Goal: Task Accomplishment & Management: Complete application form

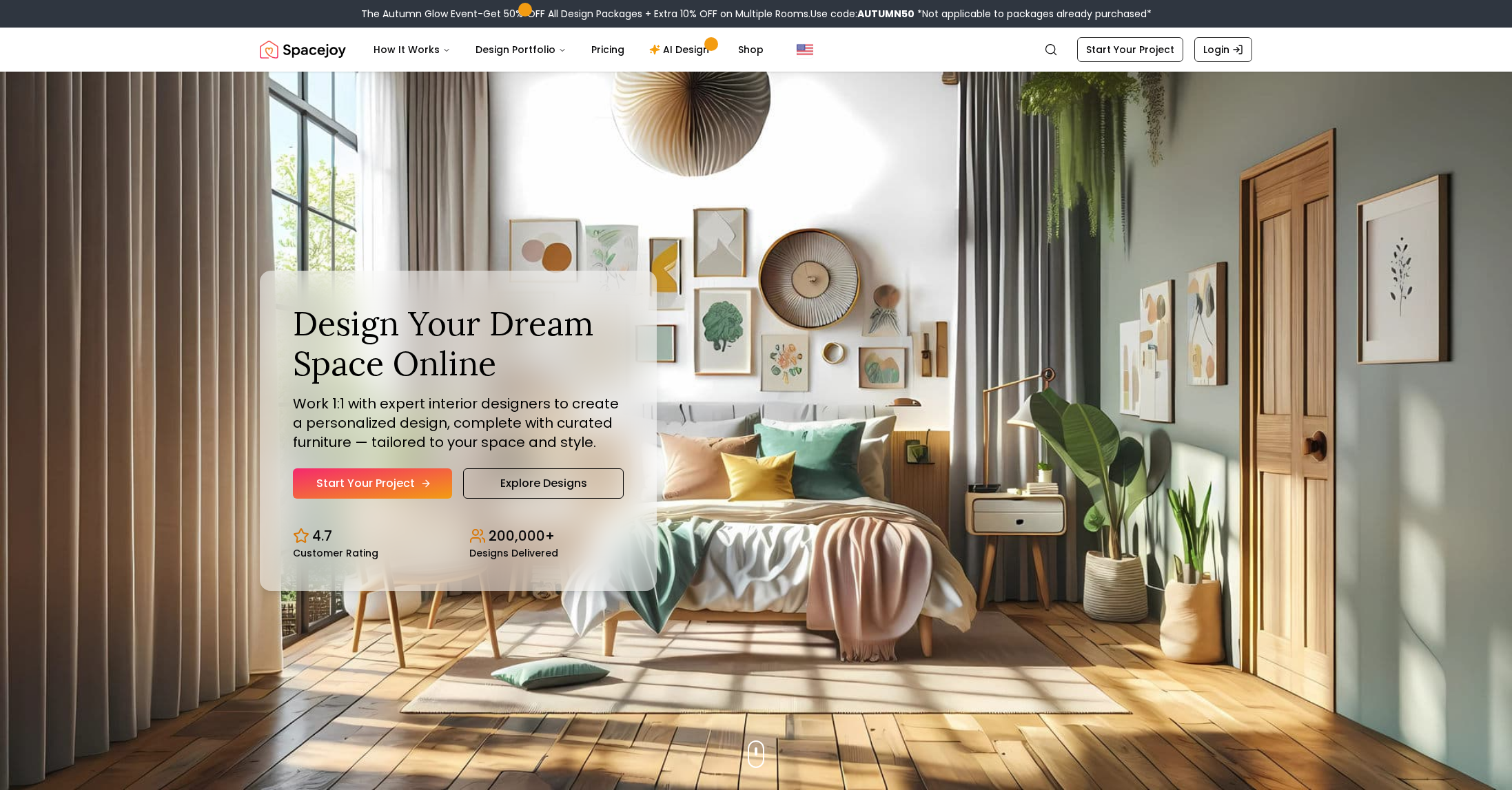
click at [347, 489] on link "Start Your Project" at bounding box center [373, 484] width 159 height 30
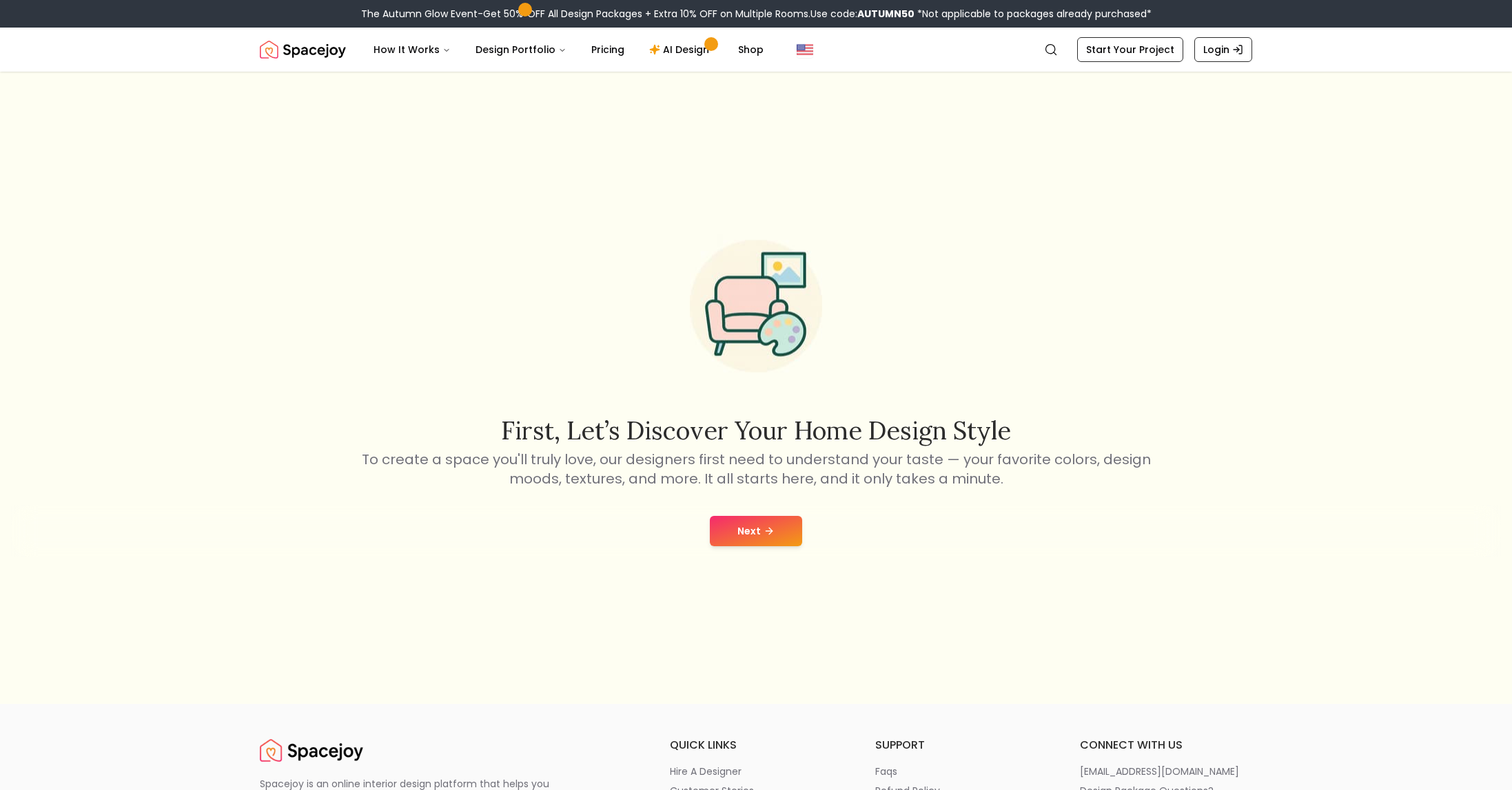
click at [742, 527] on button "Next" at bounding box center [756, 531] width 92 height 30
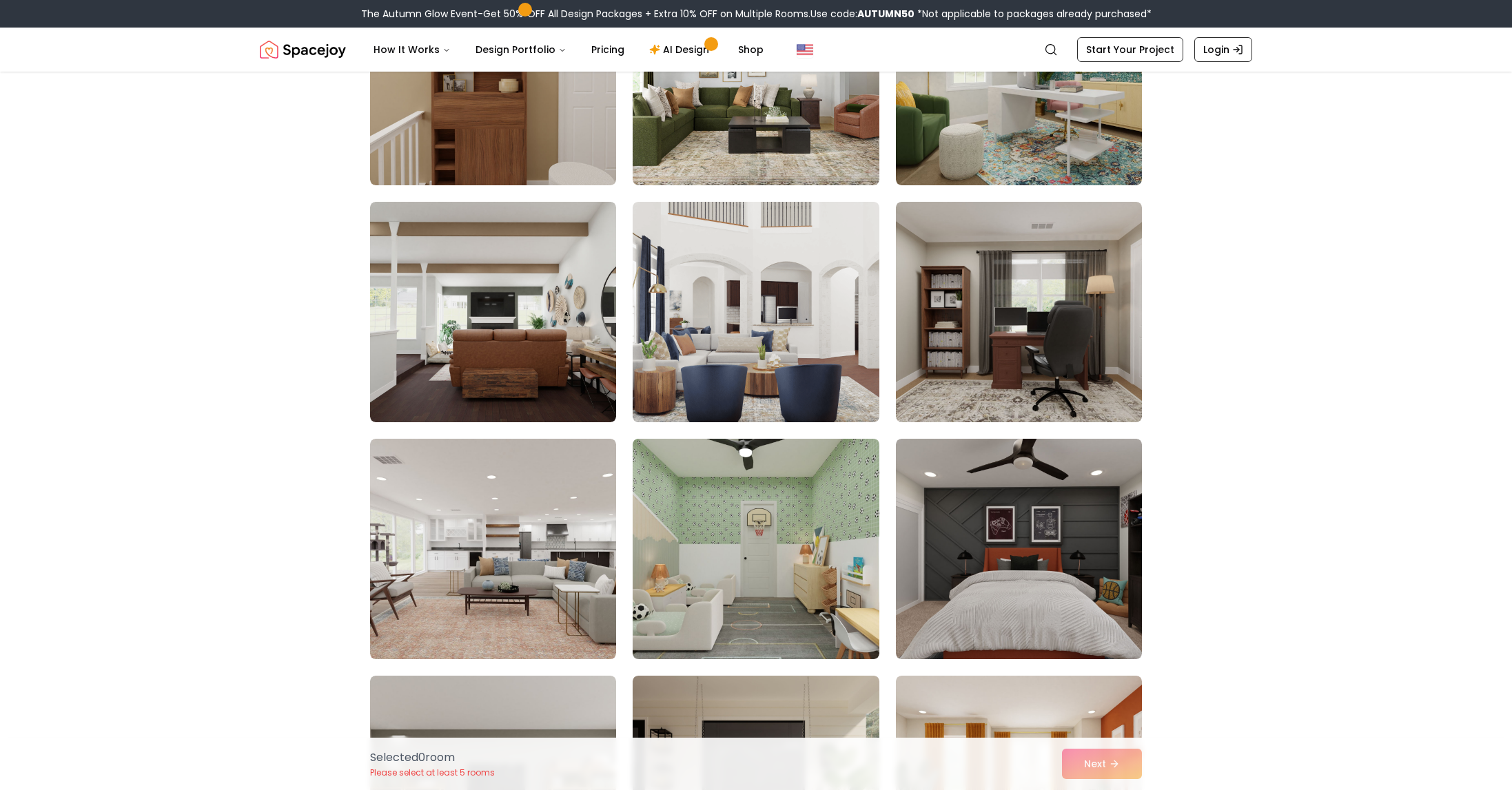
scroll to position [227, 0]
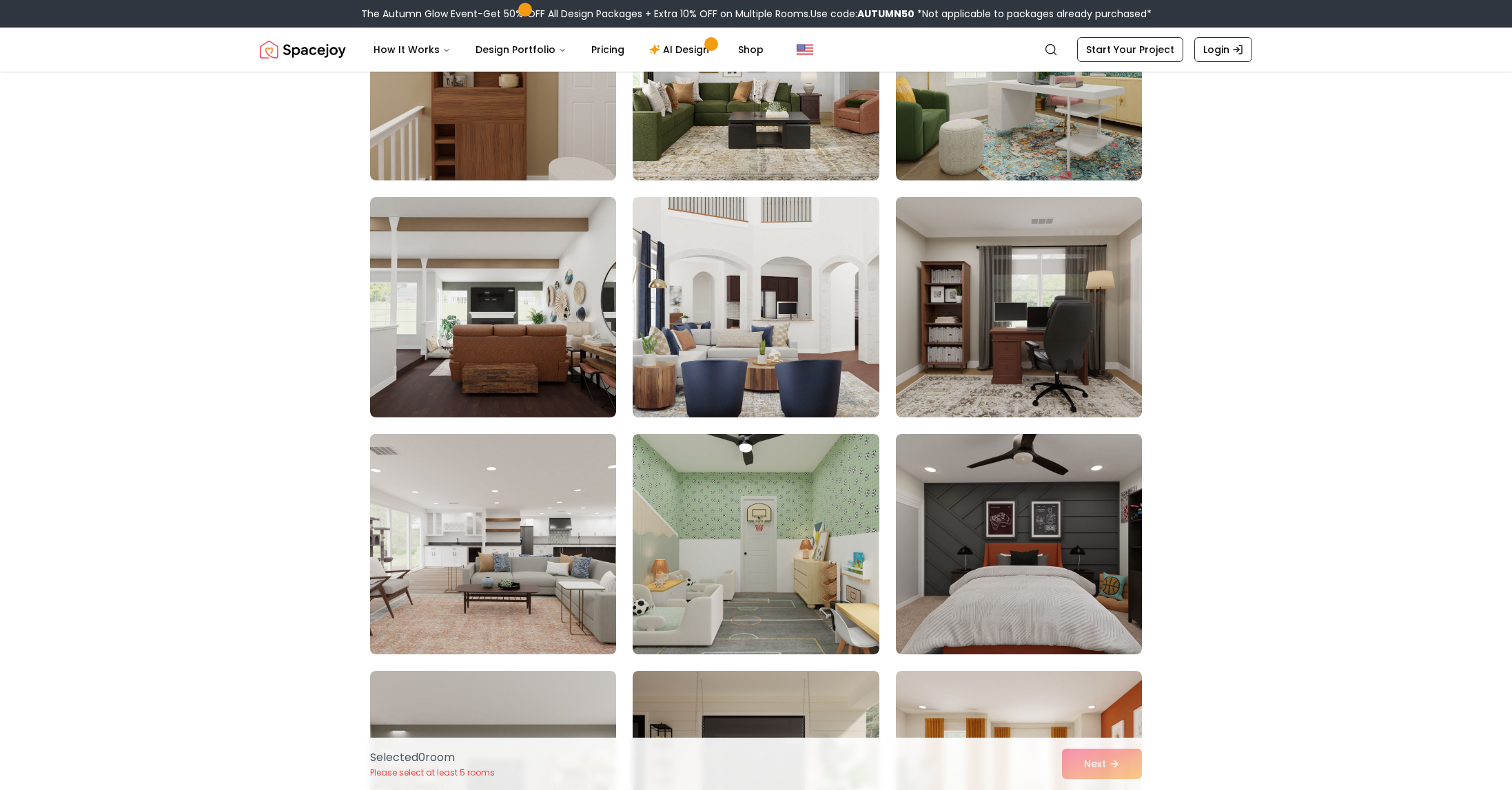
click at [475, 582] on img at bounding box center [493, 545] width 259 height 231
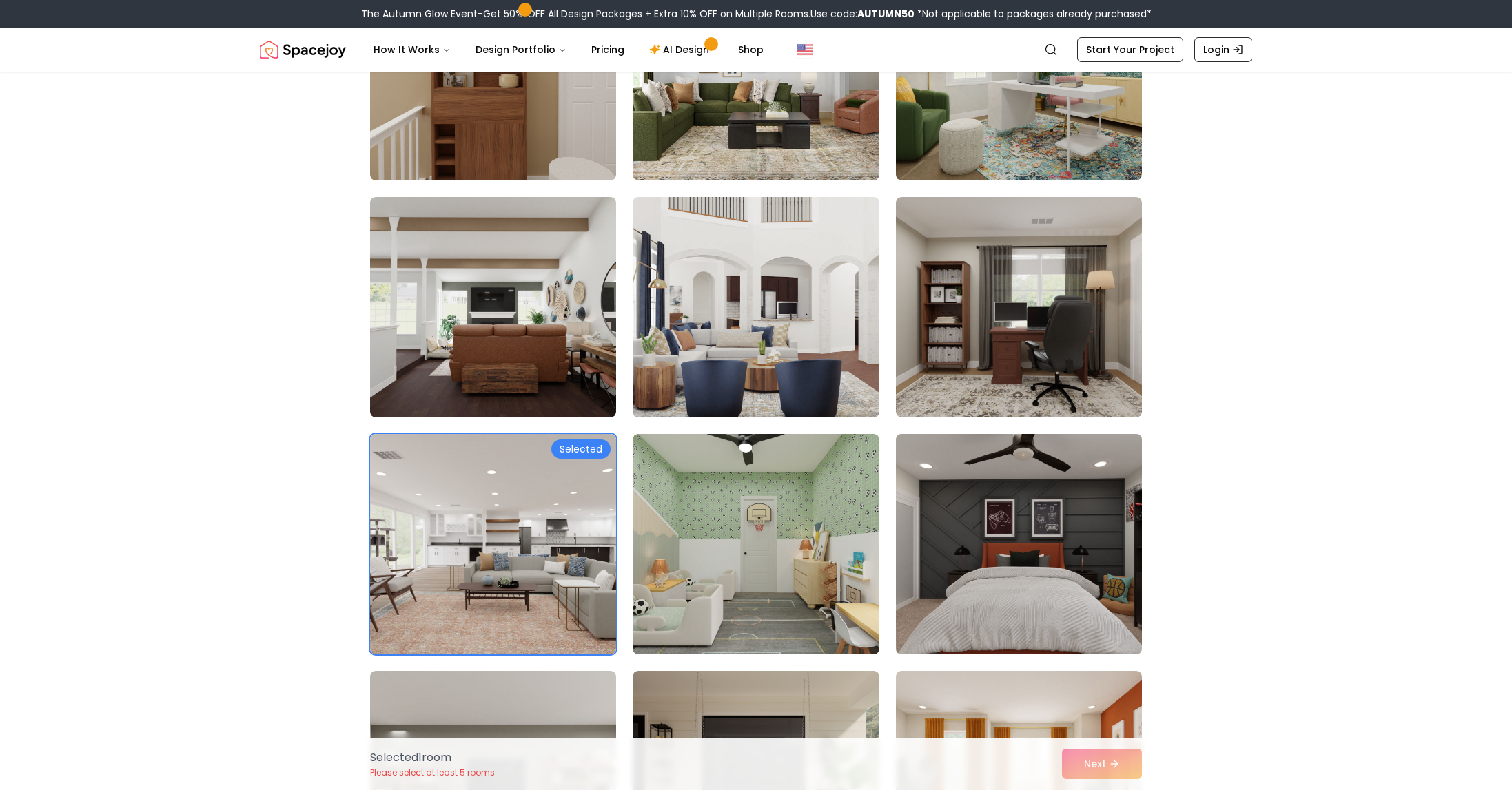
click at [994, 511] on img at bounding box center [1018, 545] width 259 height 231
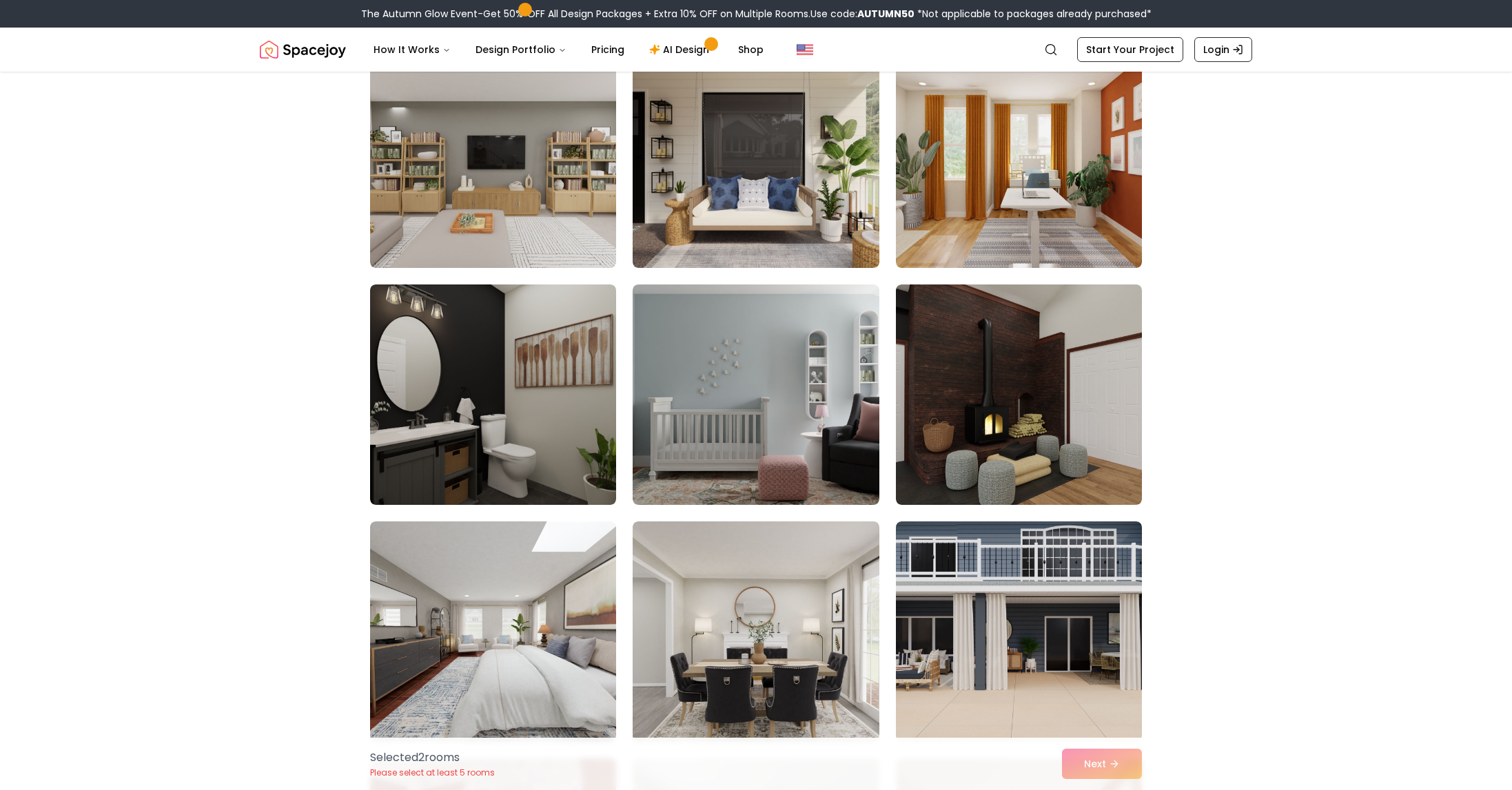
scroll to position [852, 0]
click at [792, 495] on img at bounding box center [756, 394] width 246 height 220
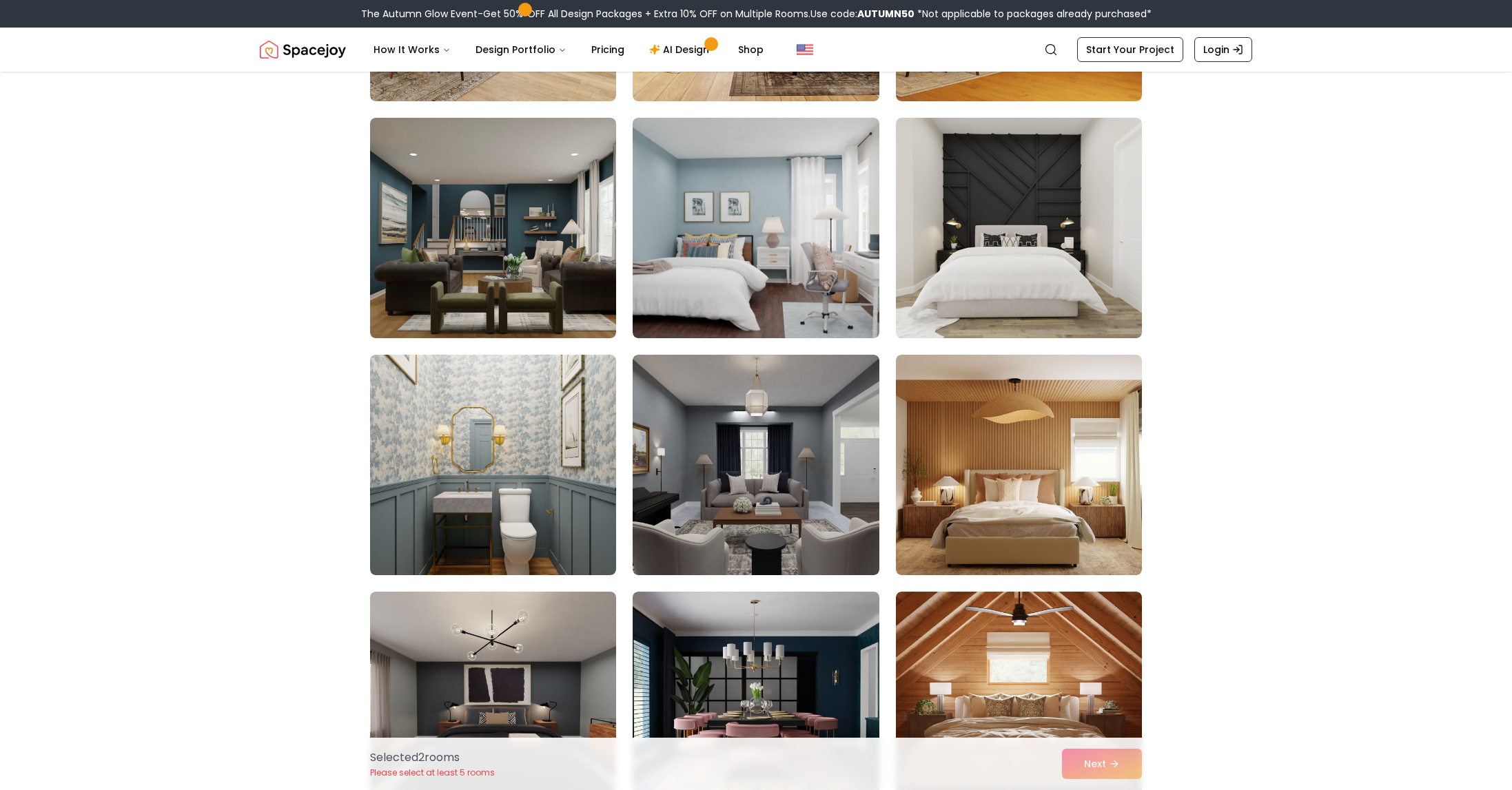
scroll to position [2917, 0]
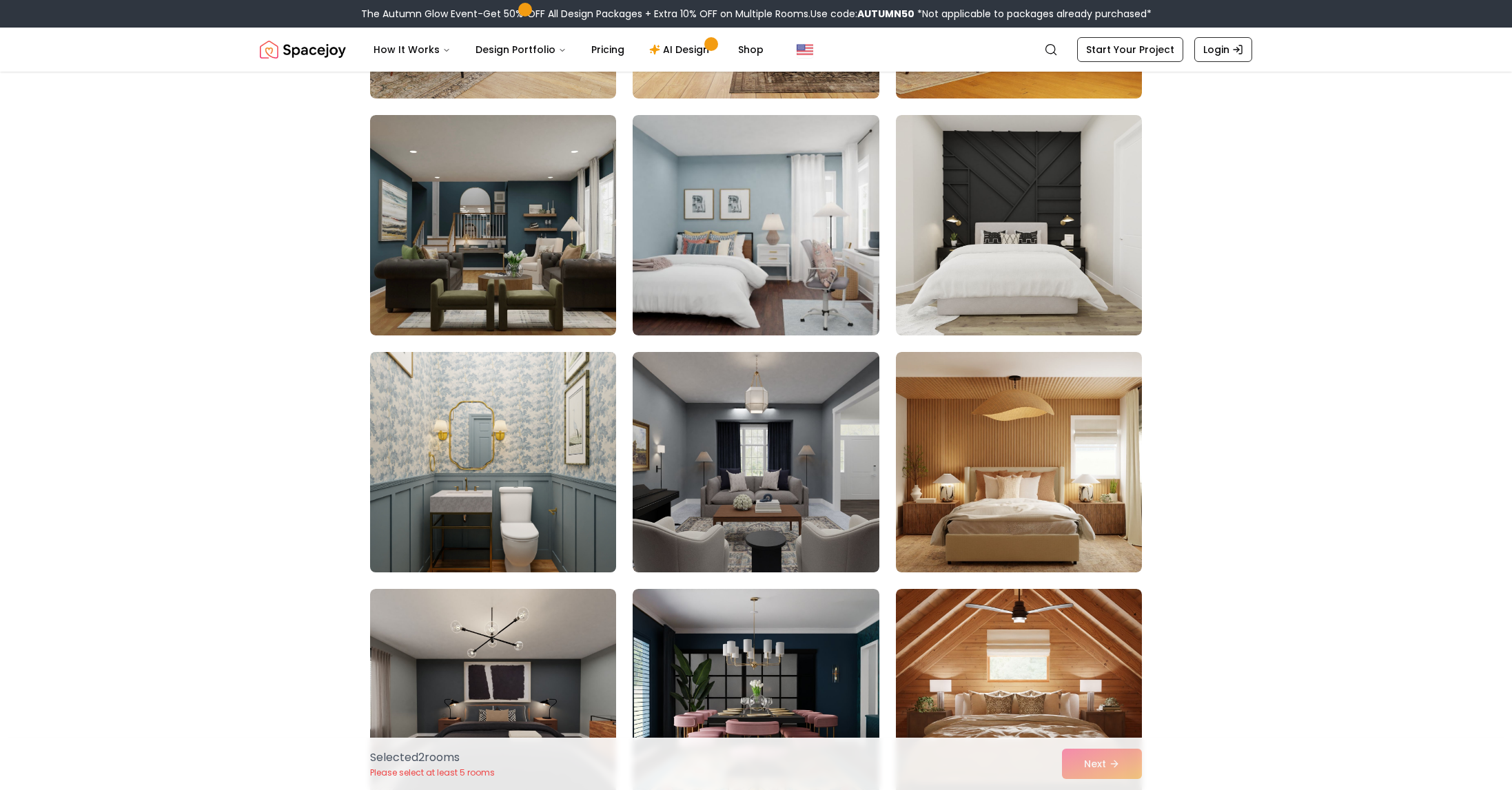
click at [506, 510] on img at bounding box center [493, 463] width 259 height 231
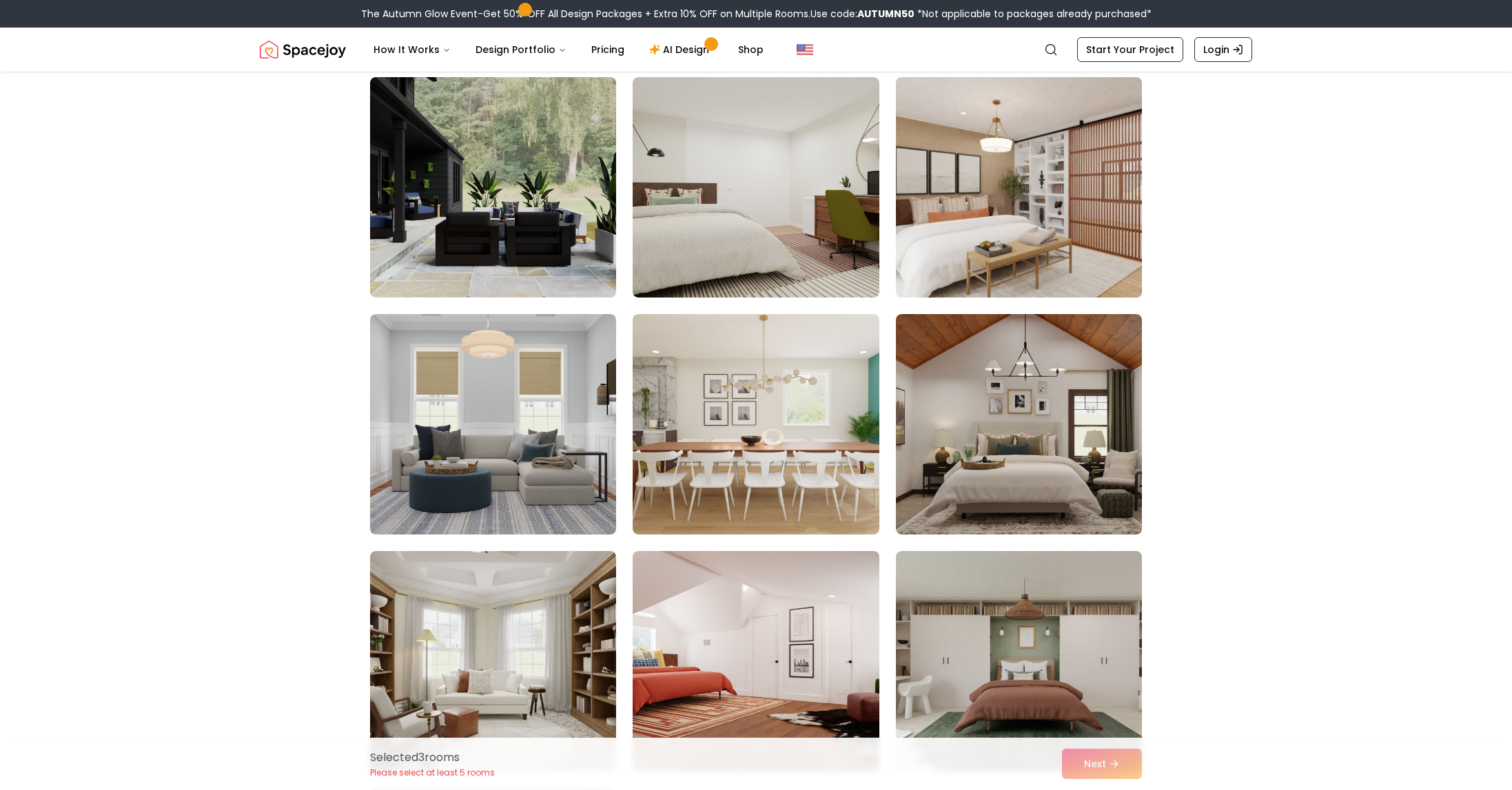
scroll to position [4913, 0]
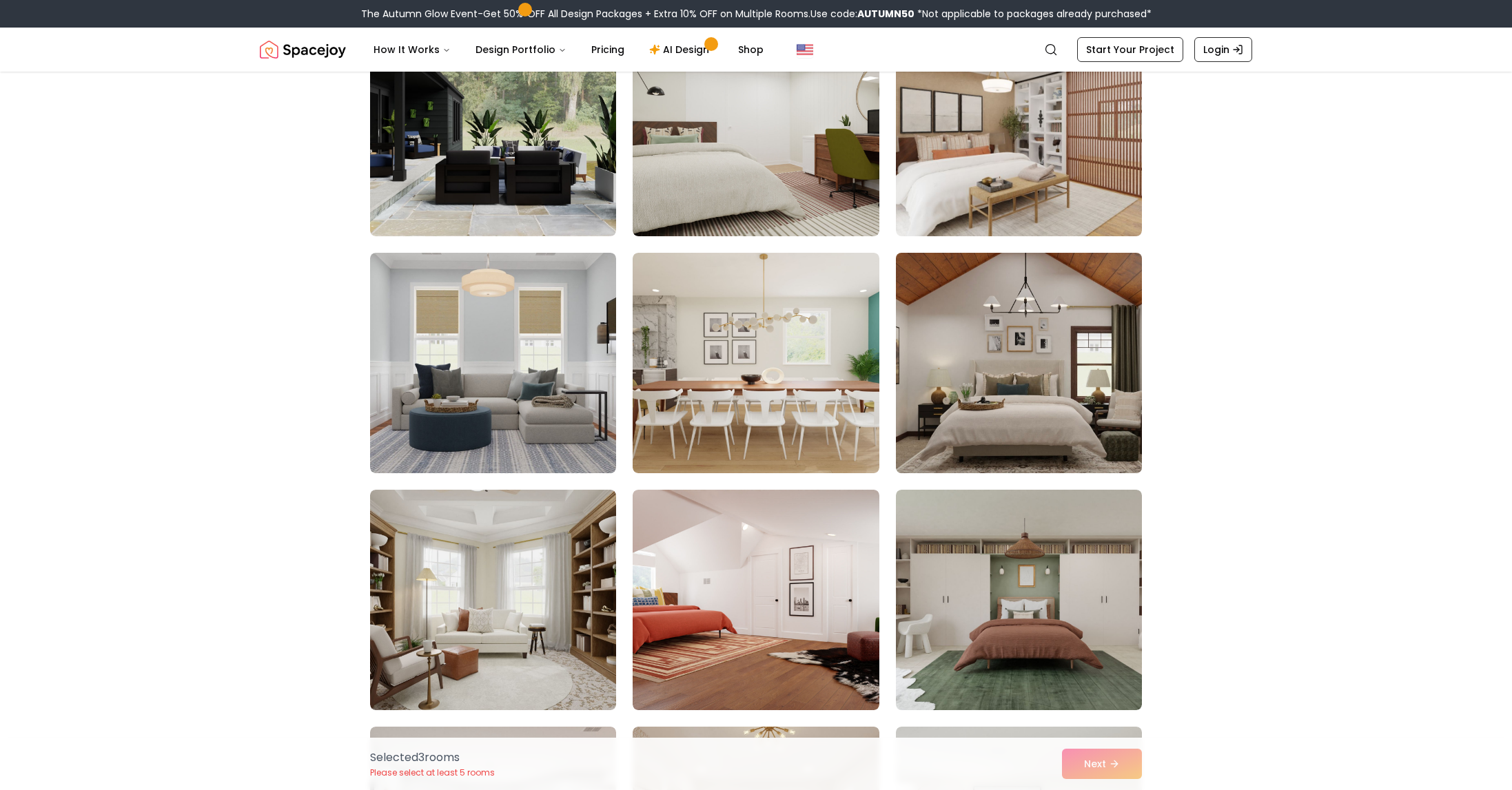
click at [1070, 394] on img at bounding box center [1018, 363] width 259 height 231
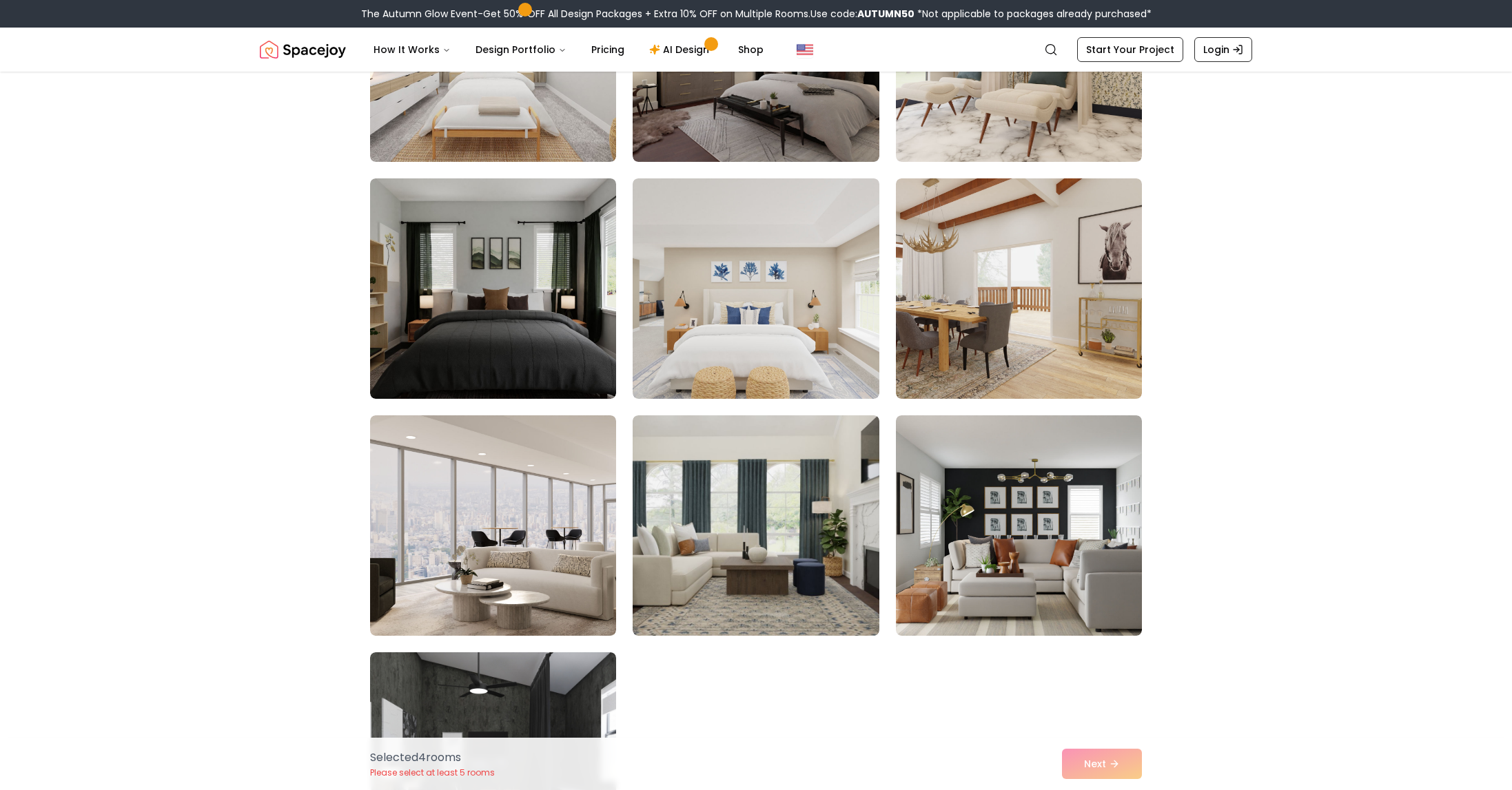
scroll to position [7359, 0]
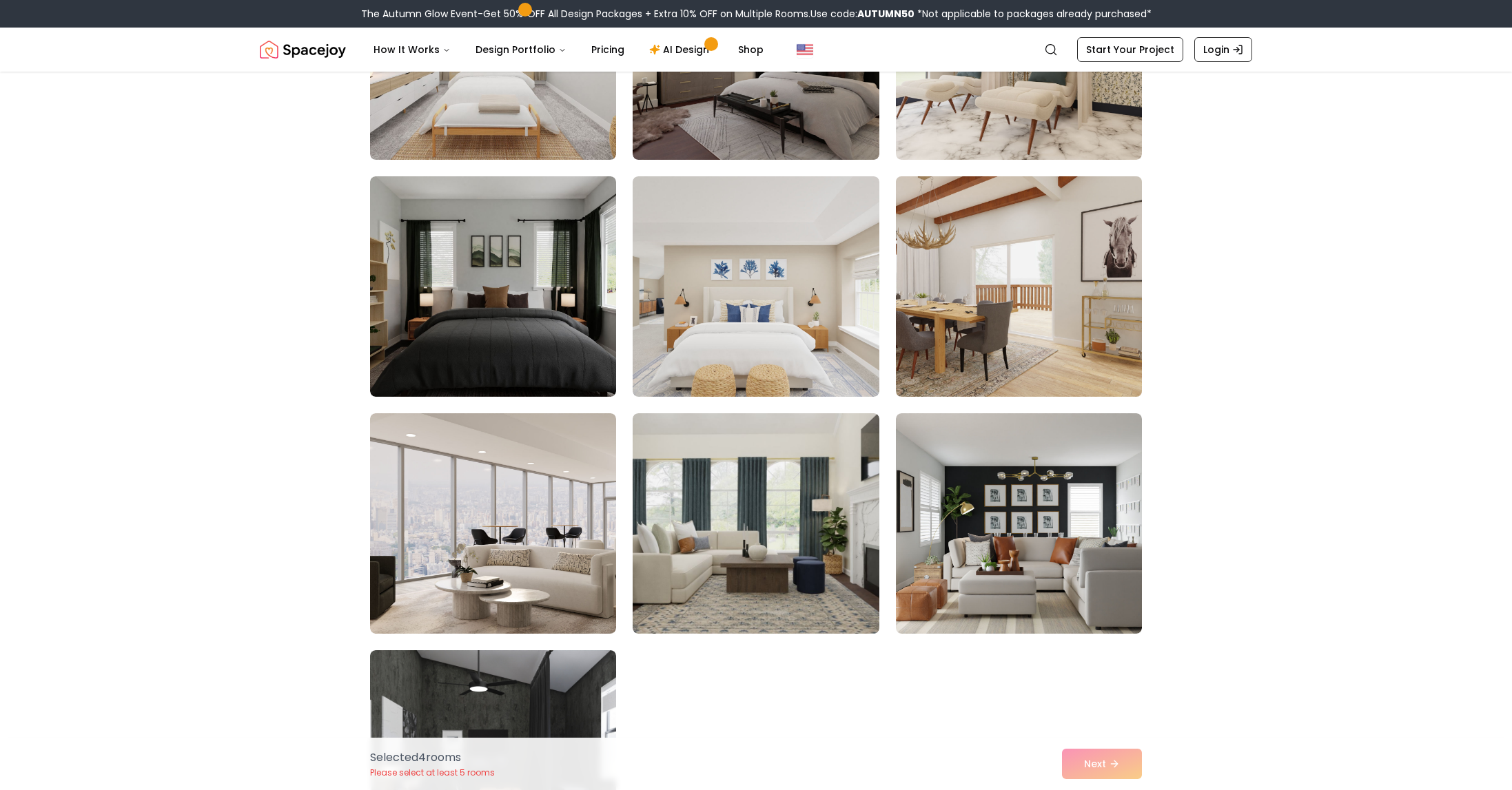
click at [1004, 269] on img at bounding box center [1018, 287] width 259 height 231
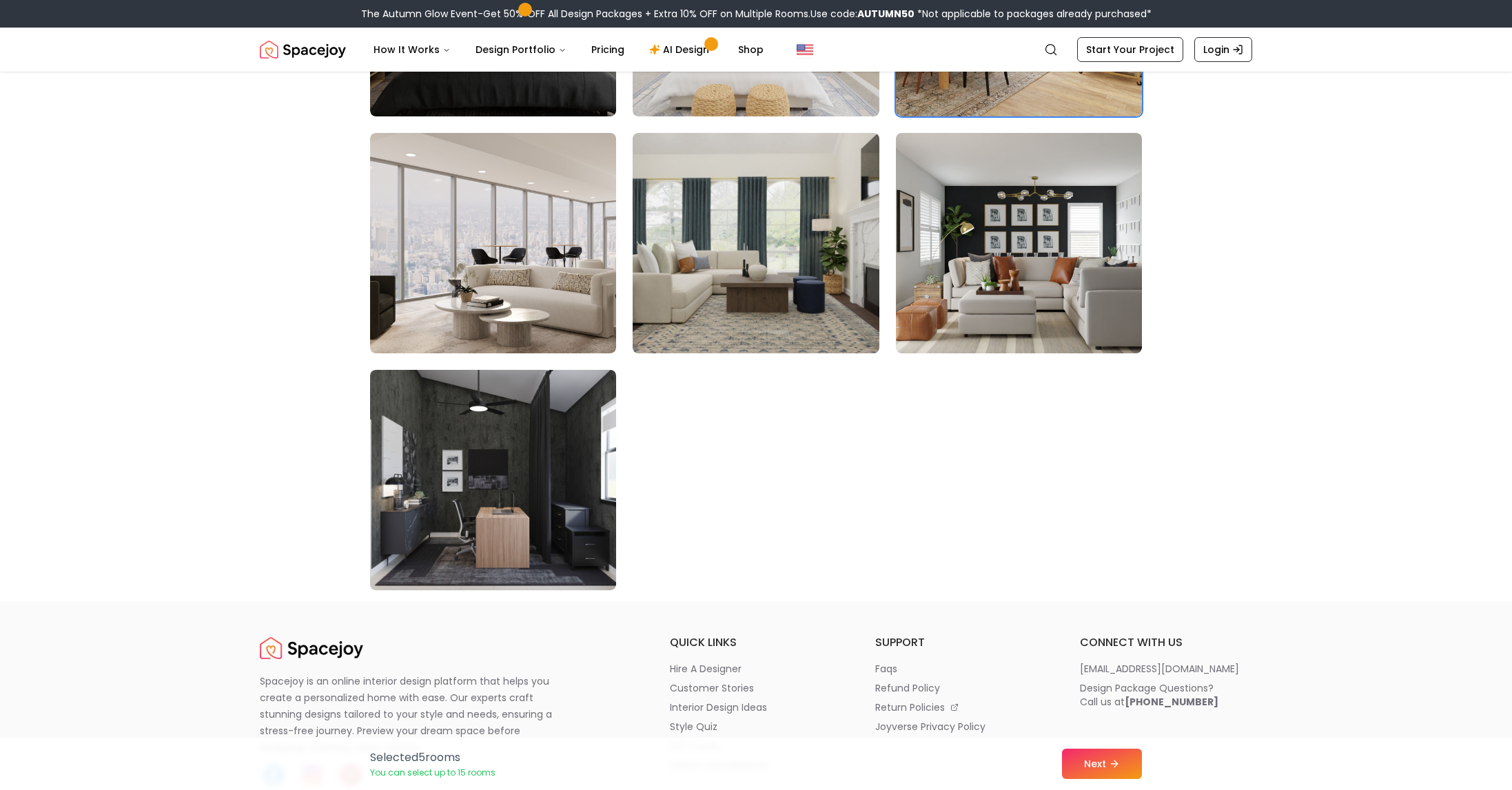
scroll to position [7649, 0]
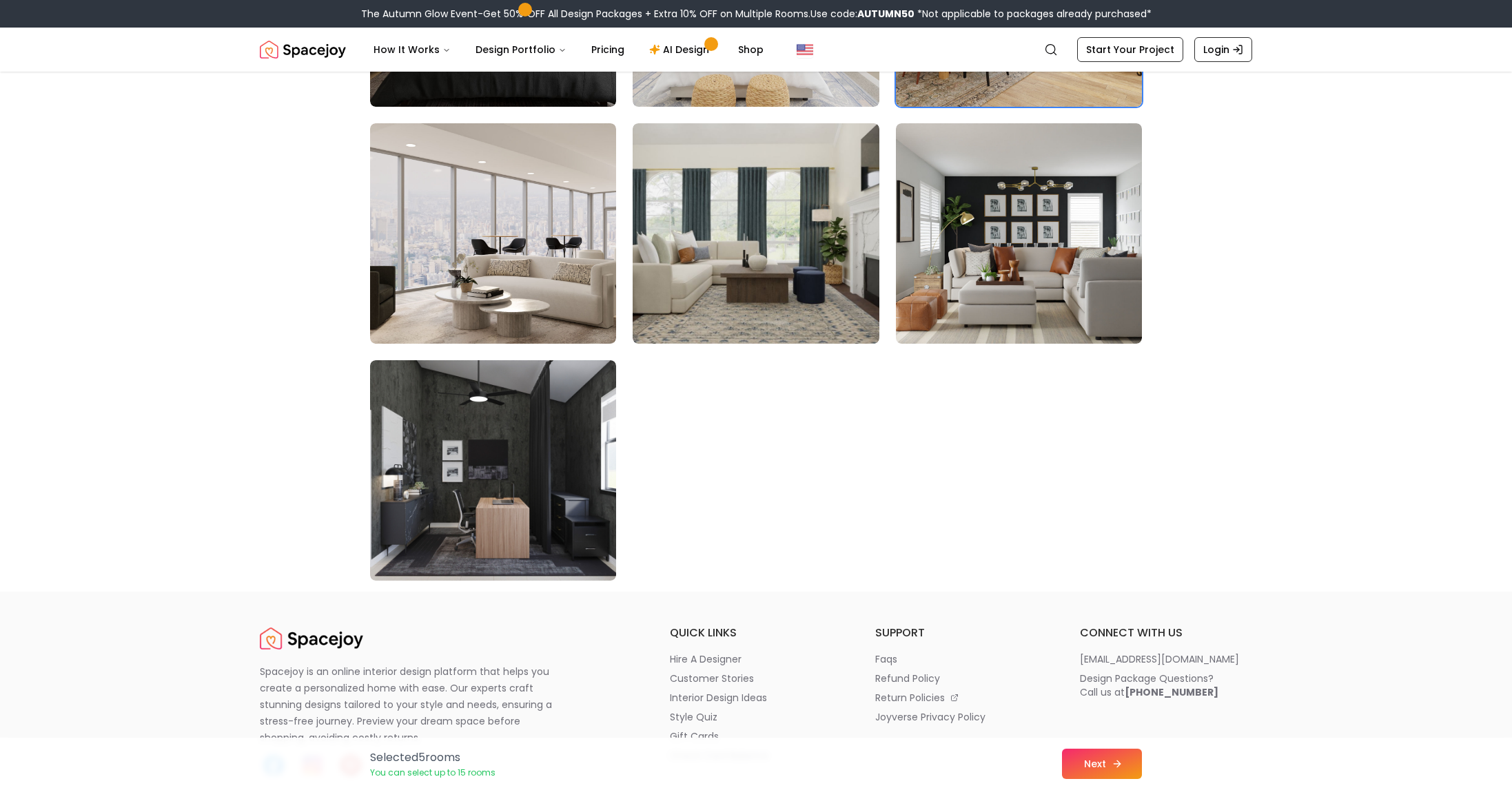
click at [1092, 770] on button "Next" at bounding box center [1102, 764] width 80 height 30
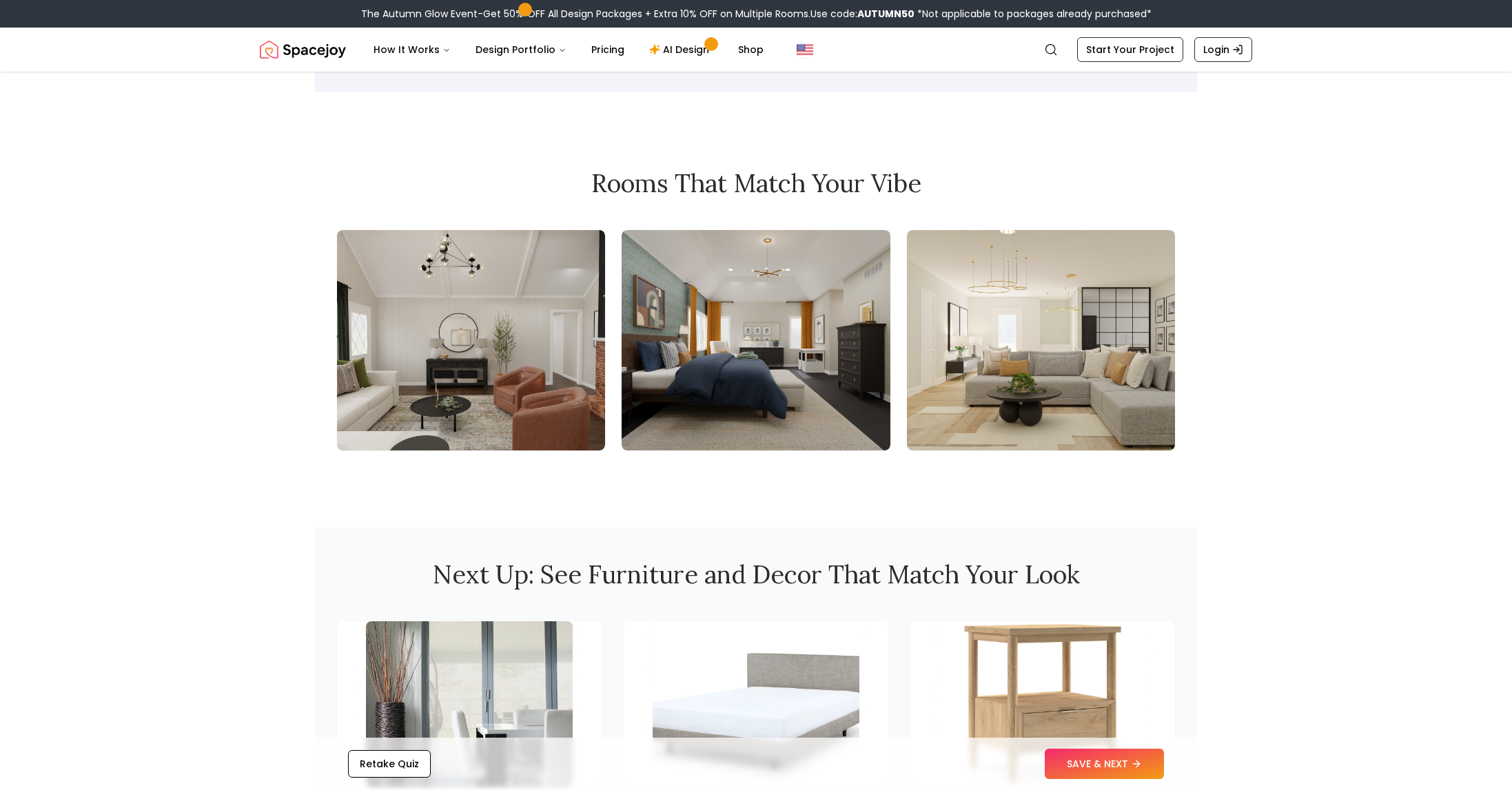
scroll to position [1415, 0]
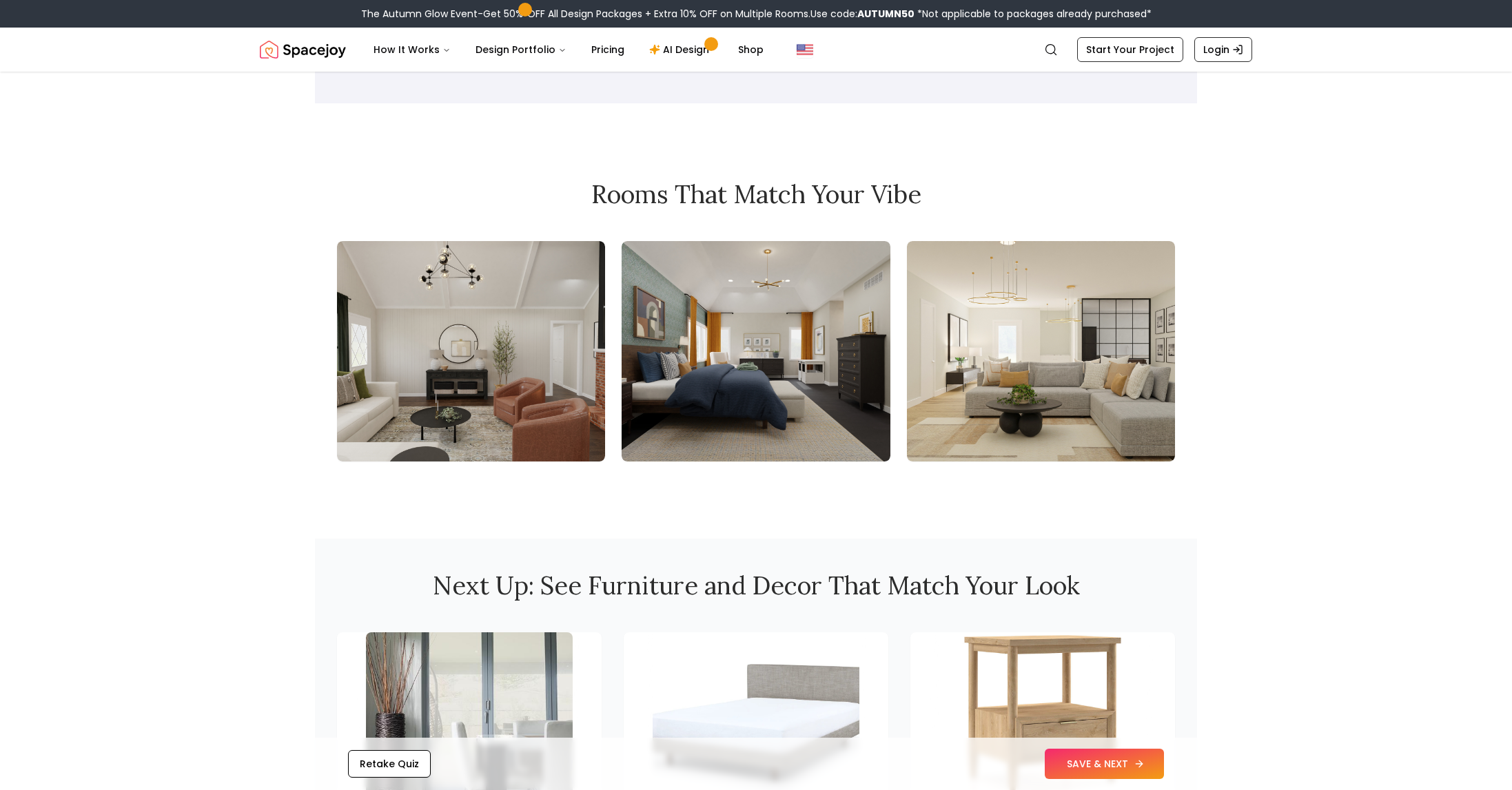
click at [1106, 761] on button "SAVE & NEXT" at bounding box center [1104, 764] width 120 height 30
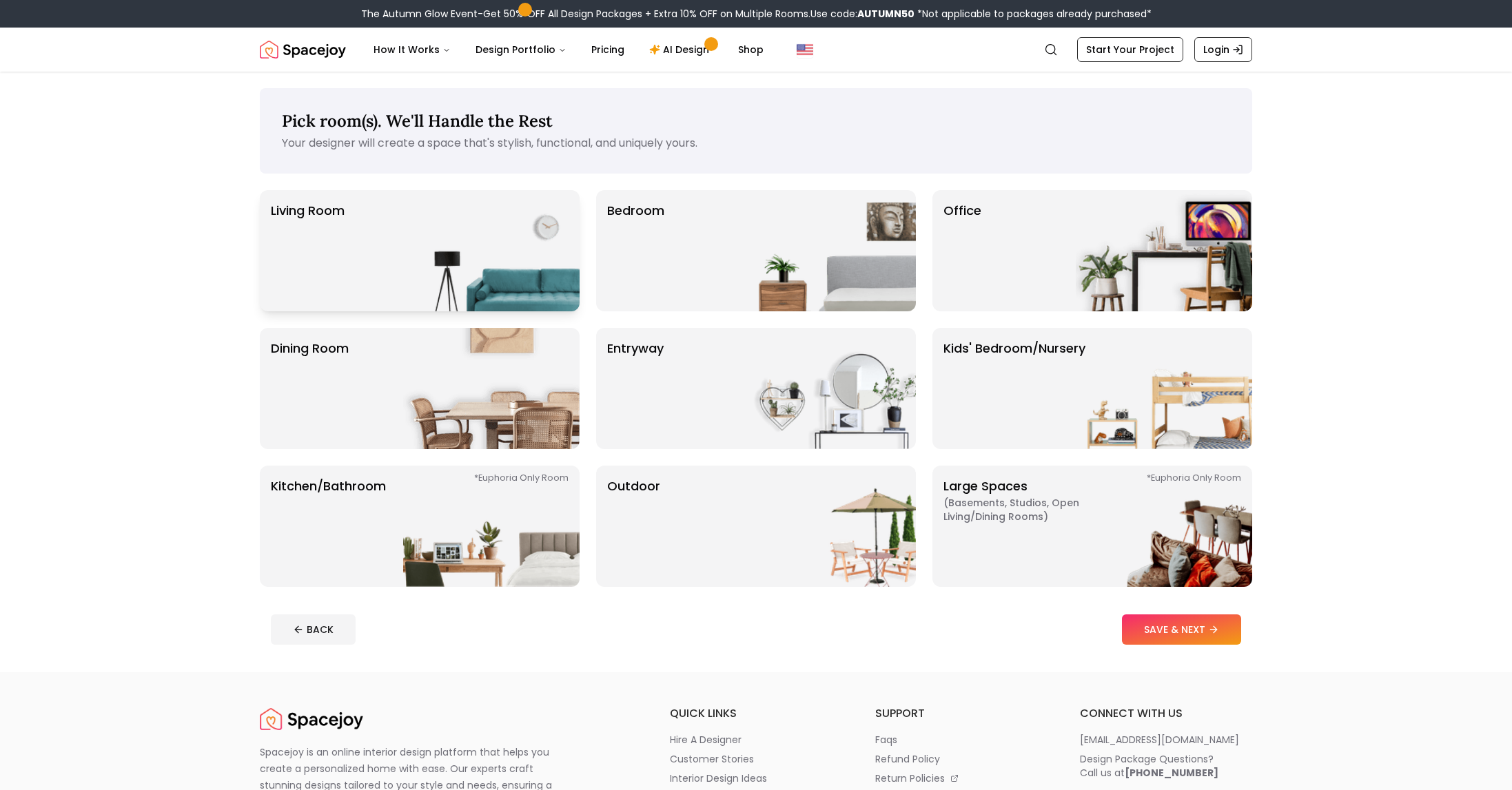
click at [441, 246] on img at bounding box center [491, 250] width 177 height 121
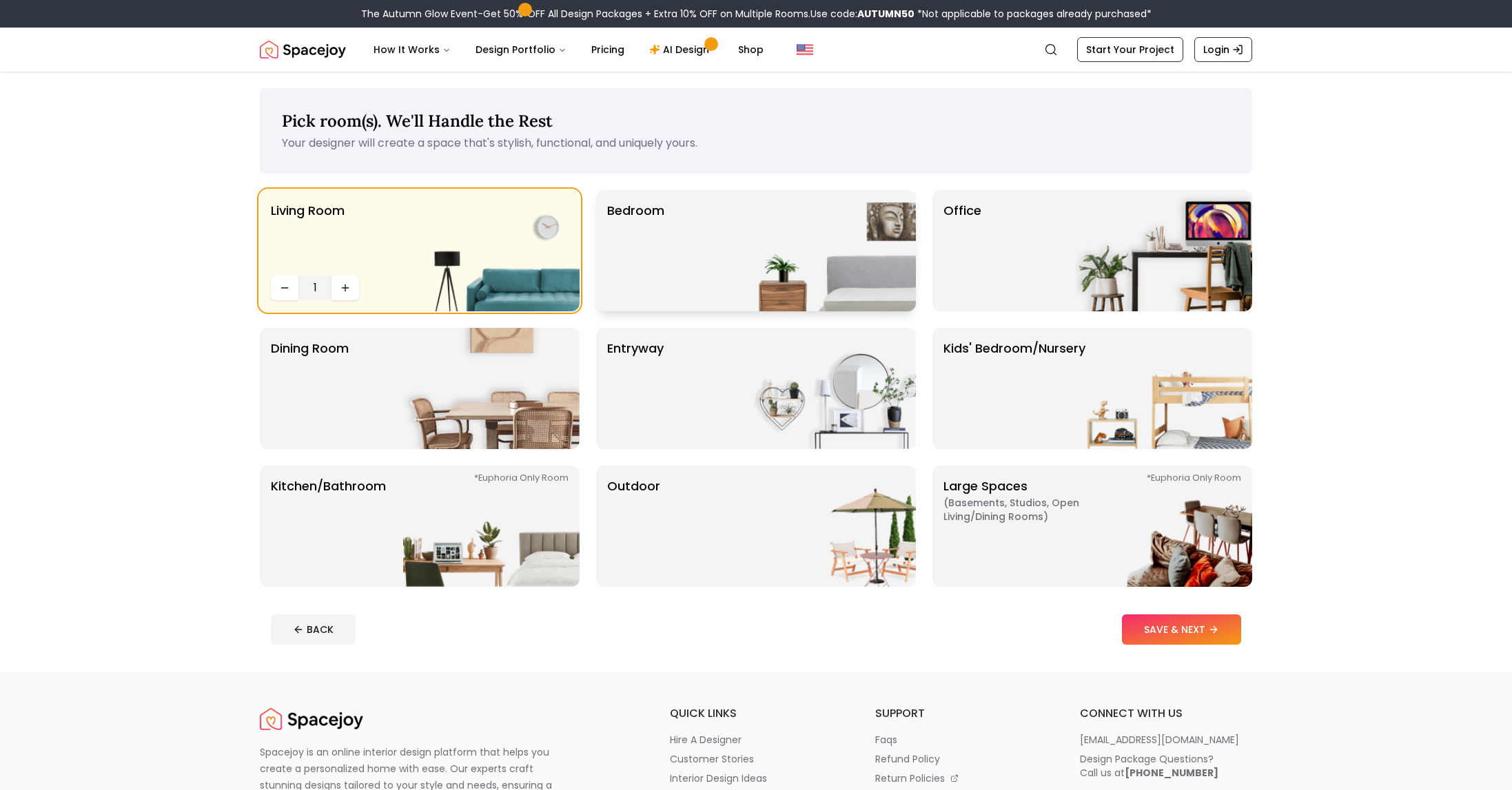
click at [825, 259] on img at bounding box center [827, 250] width 177 height 121
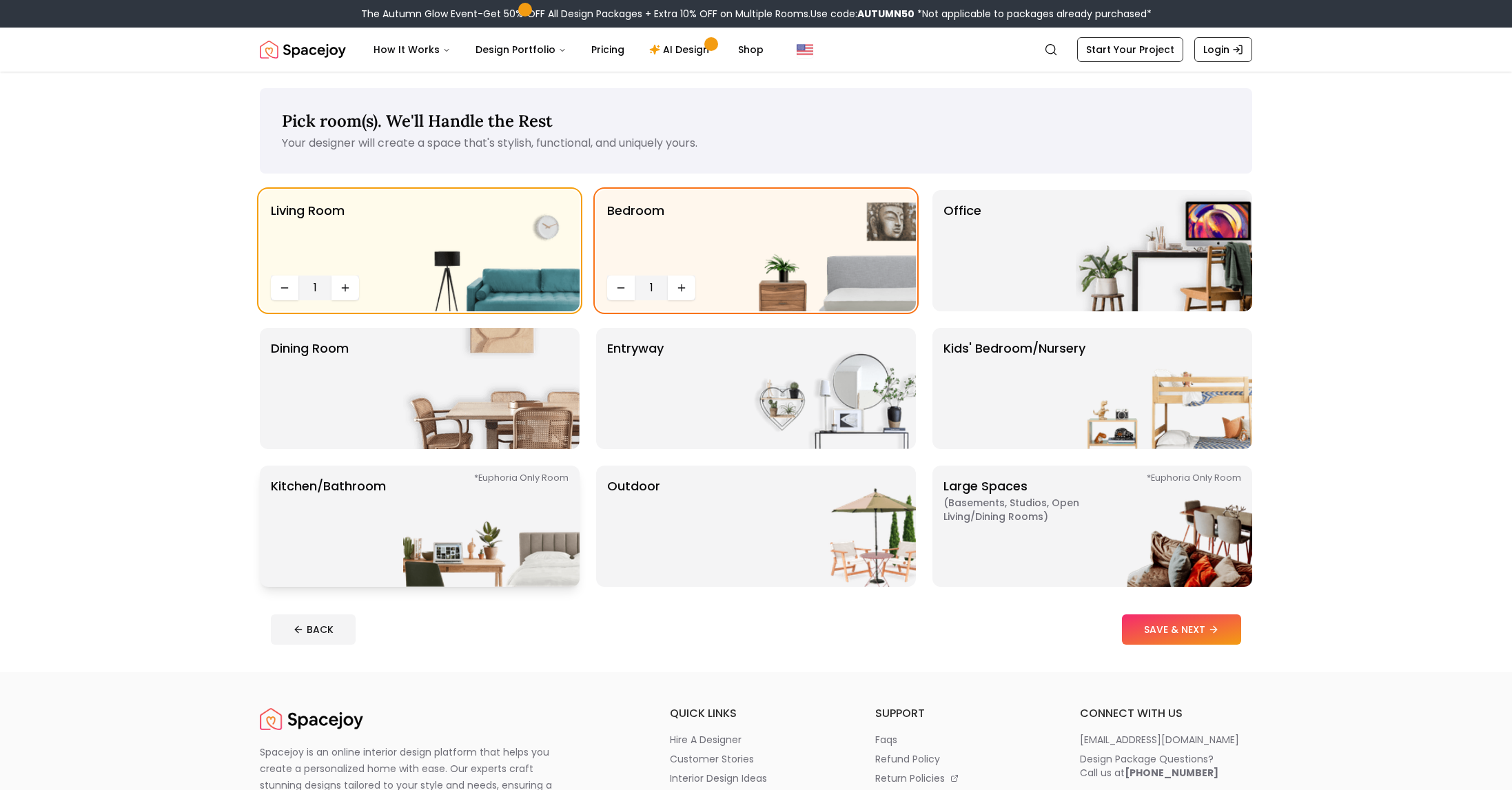
click at [412, 478] on img at bounding box center [491, 526] width 177 height 121
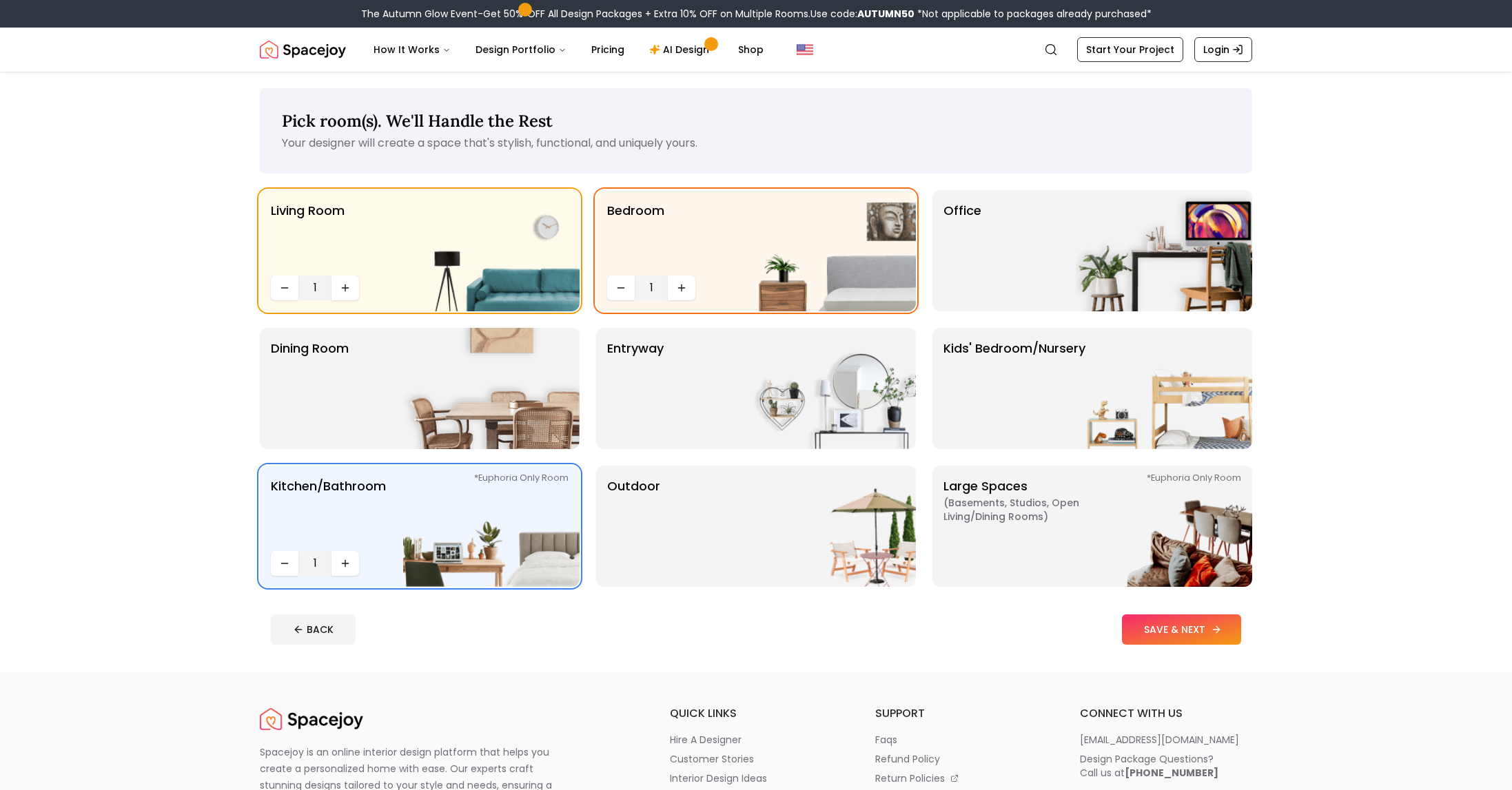
click at [1181, 634] on button "SAVE & NEXT" at bounding box center [1181, 630] width 120 height 30
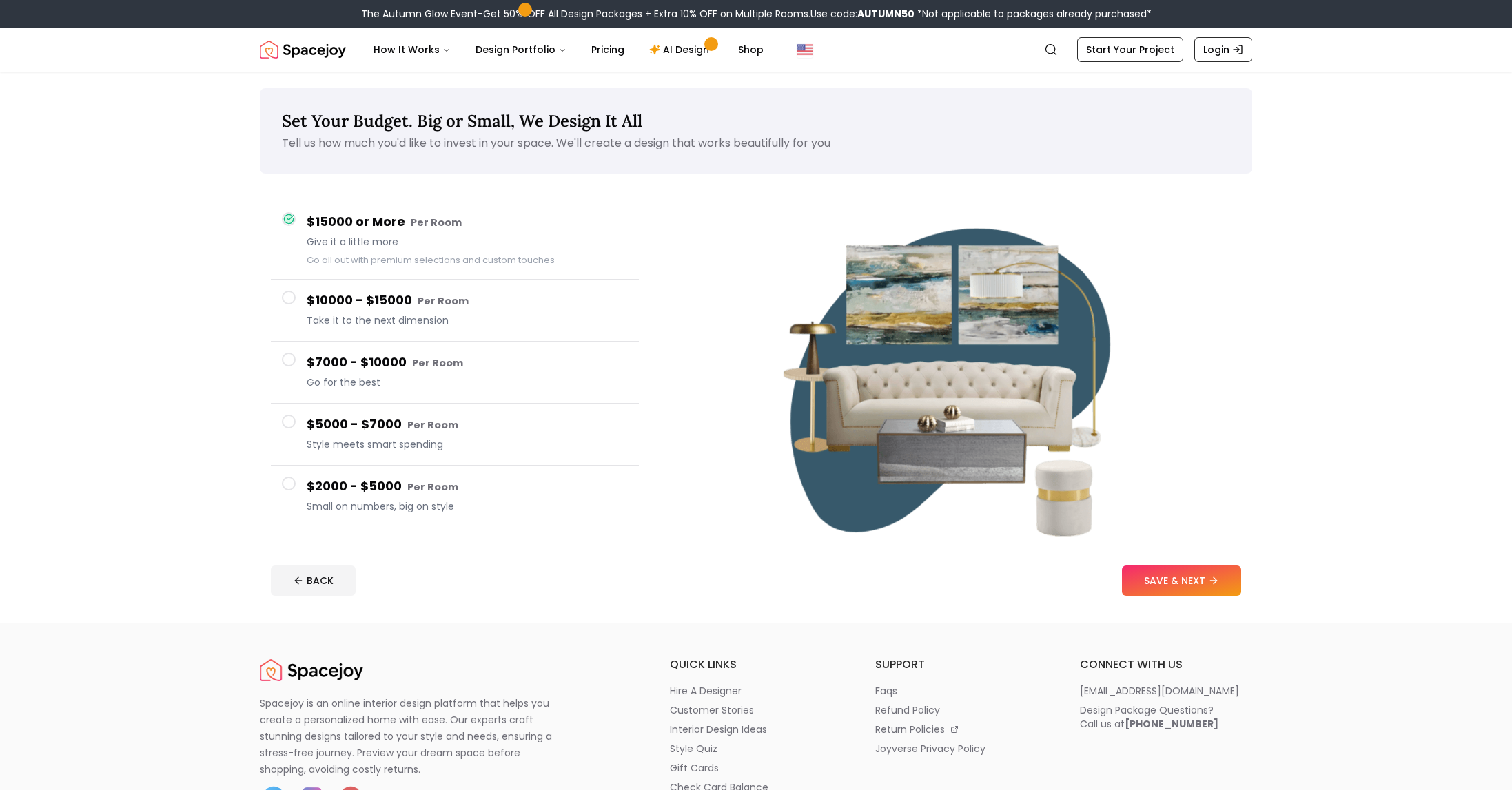
click at [292, 480] on span at bounding box center [289, 484] width 14 height 14
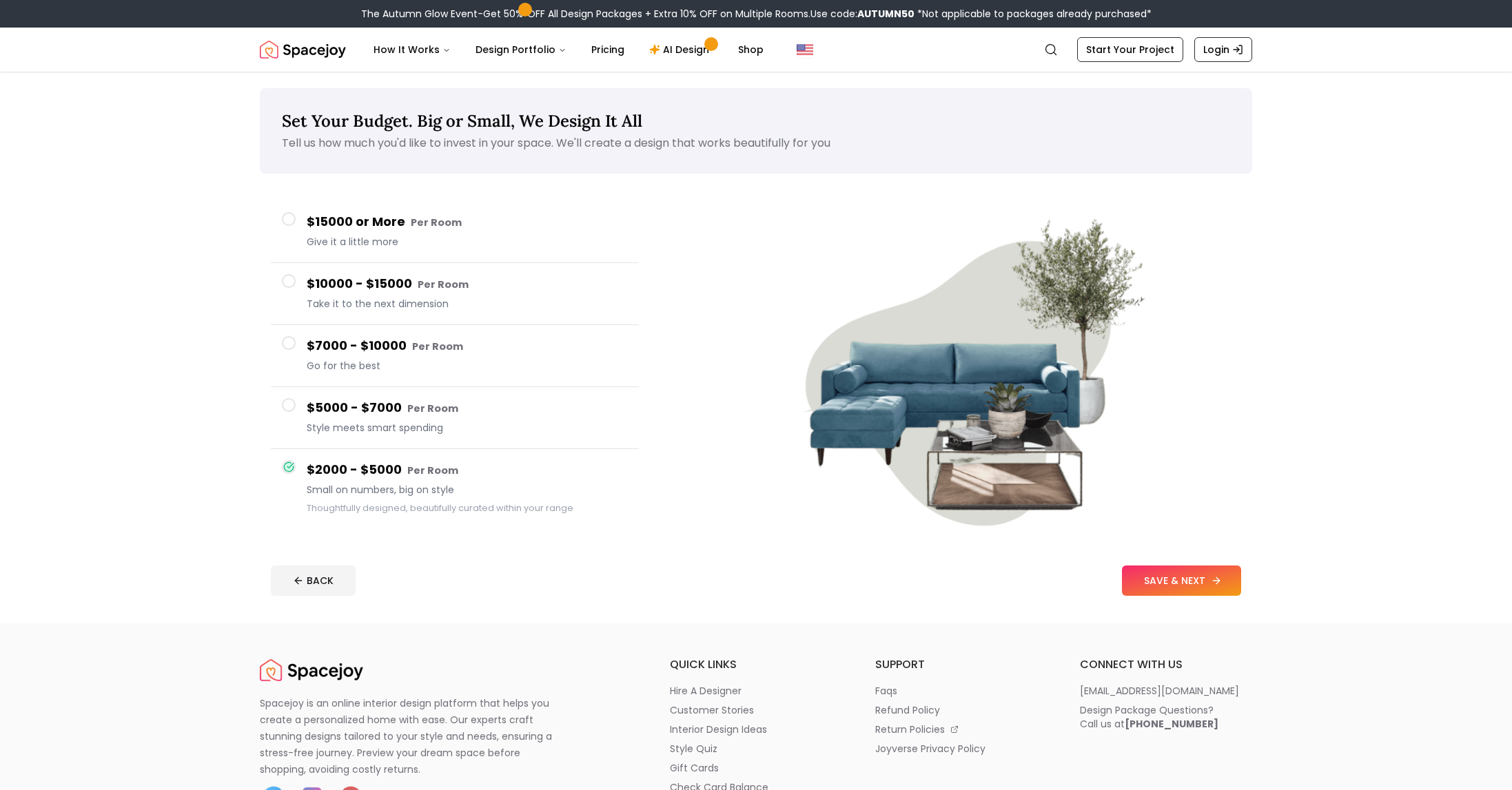
click at [1178, 589] on button "SAVE & NEXT" at bounding box center [1181, 581] width 120 height 30
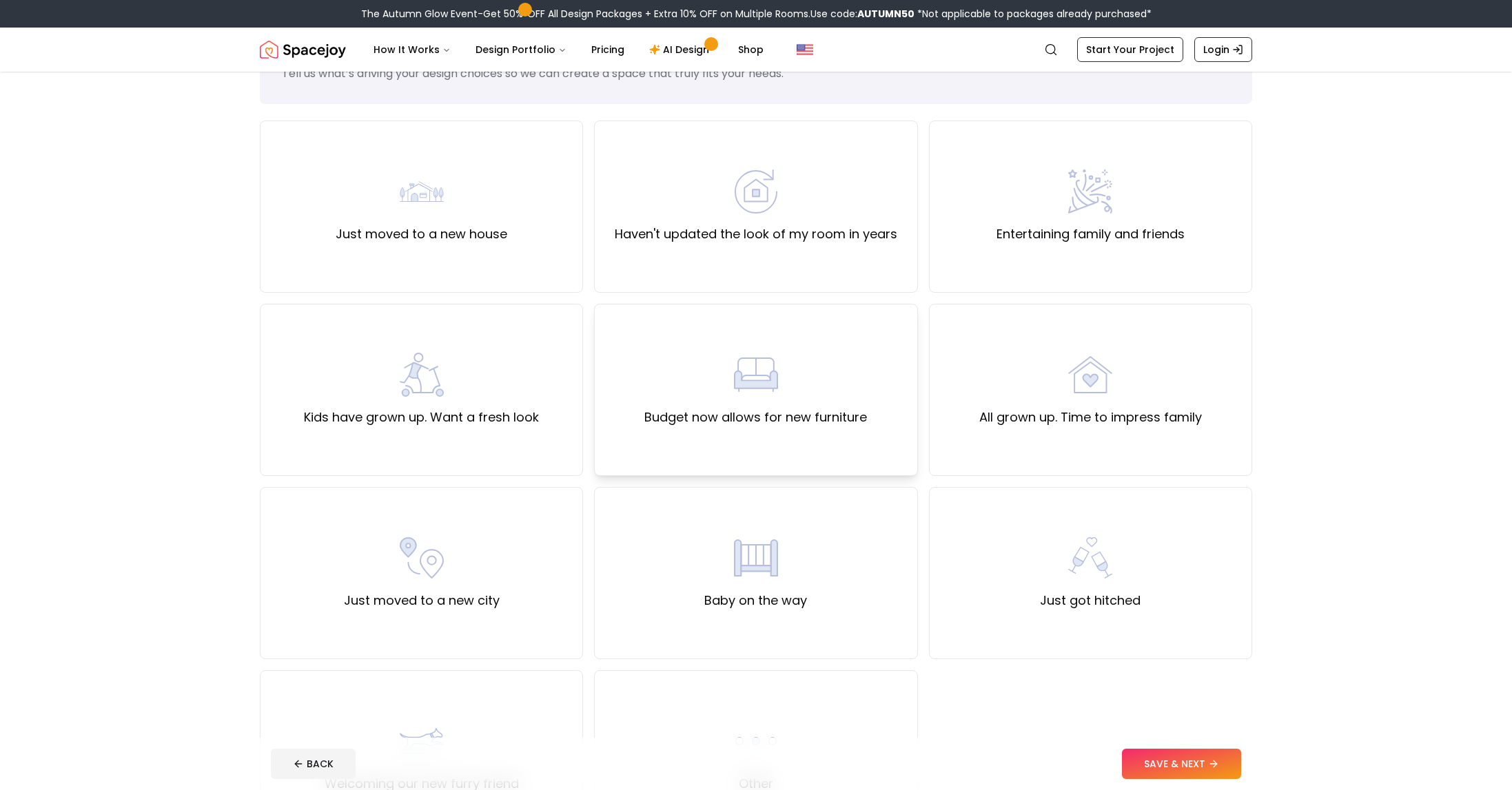
scroll to position [73, 0]
click at [756, 232] on label "Haven't updated the look of my room in years" at bounding box center [756, 231] width 283 height 20
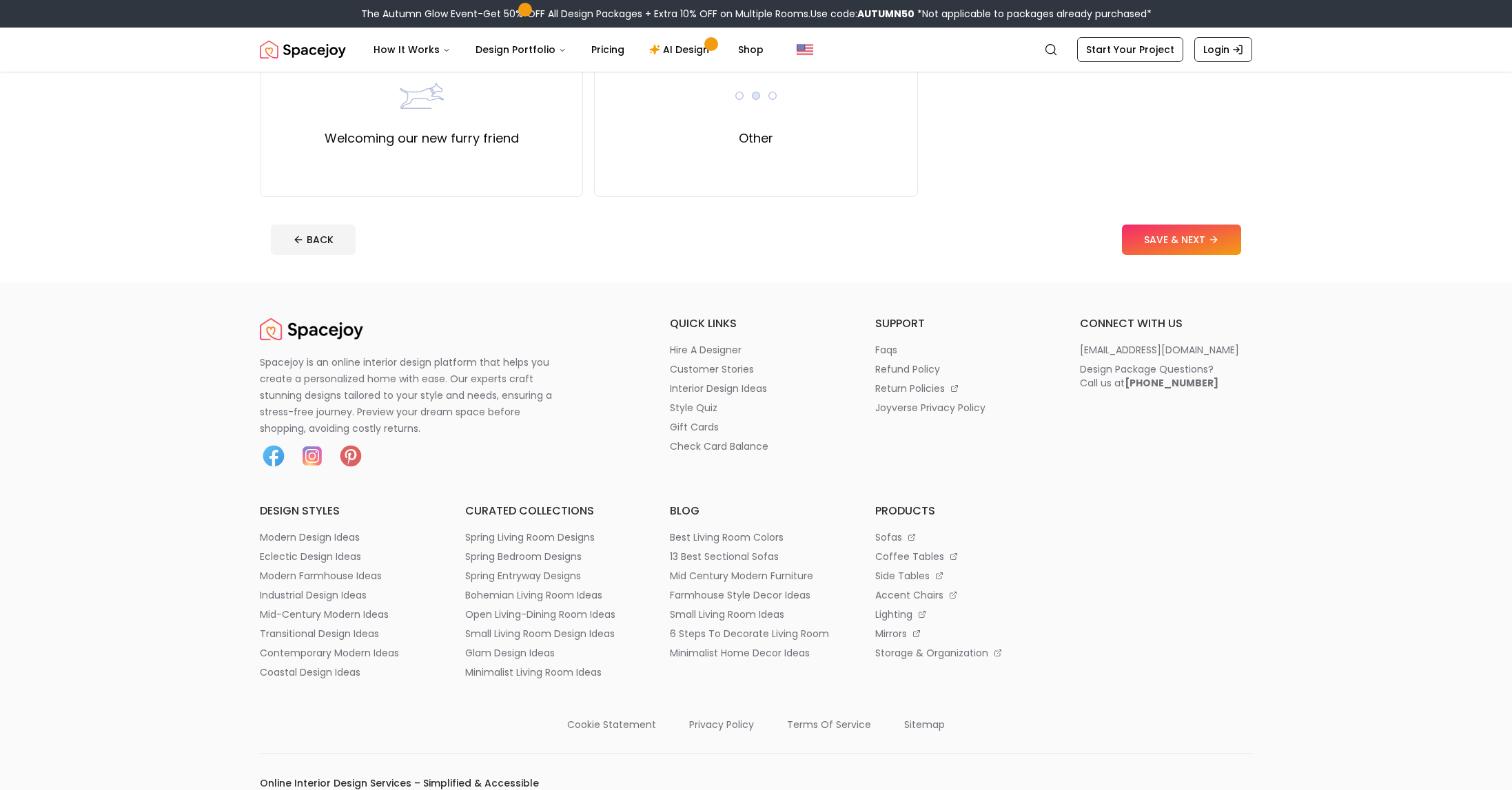
scroll to position [718, 0]
click at [1183, 247] on button "SAVE & NEXT" at bounding box center [1181, 237] width 120 height 30
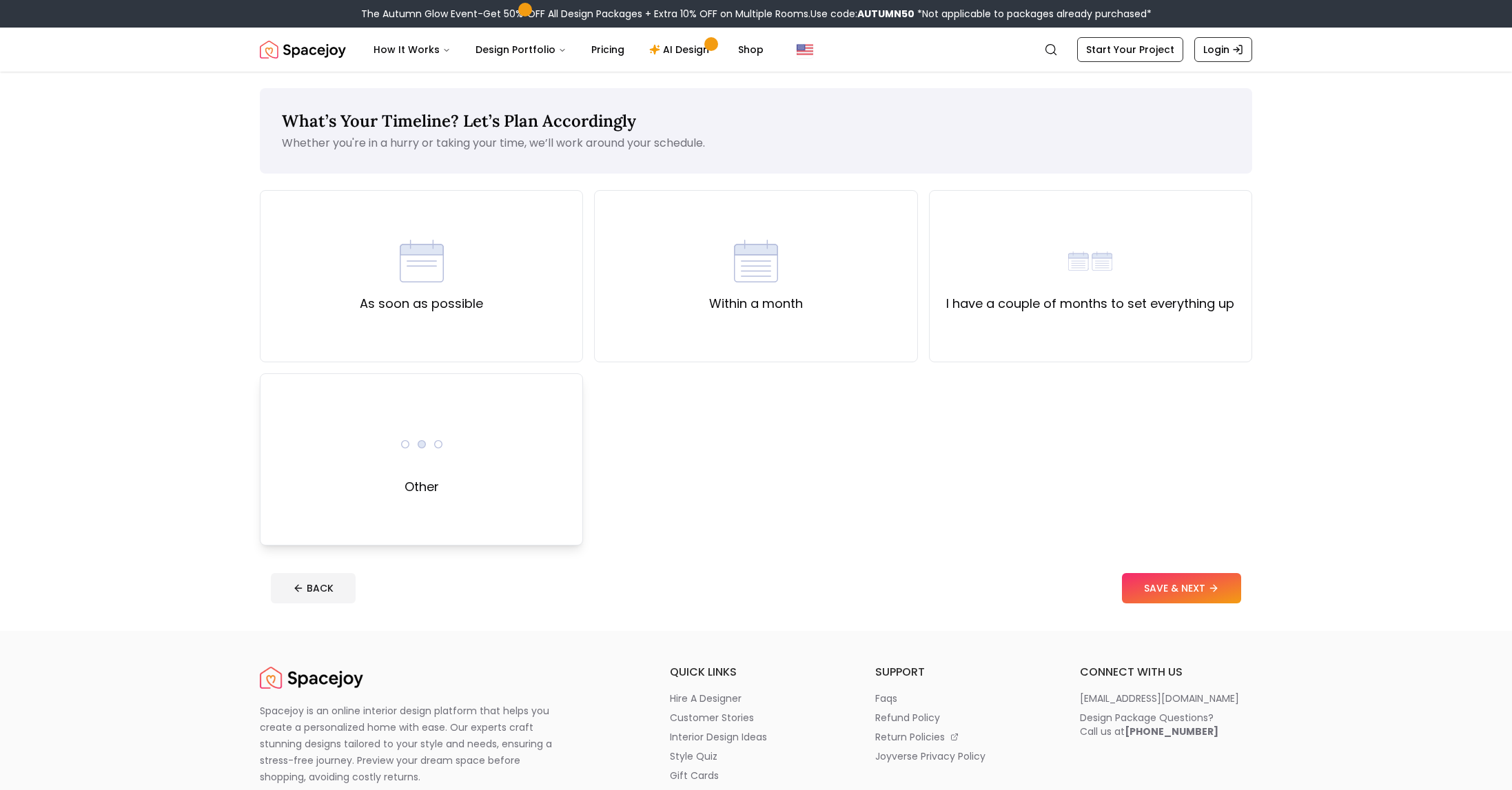
click at [511, 465] on div "Other" at bounding box center [421, 459] width 323 height 172
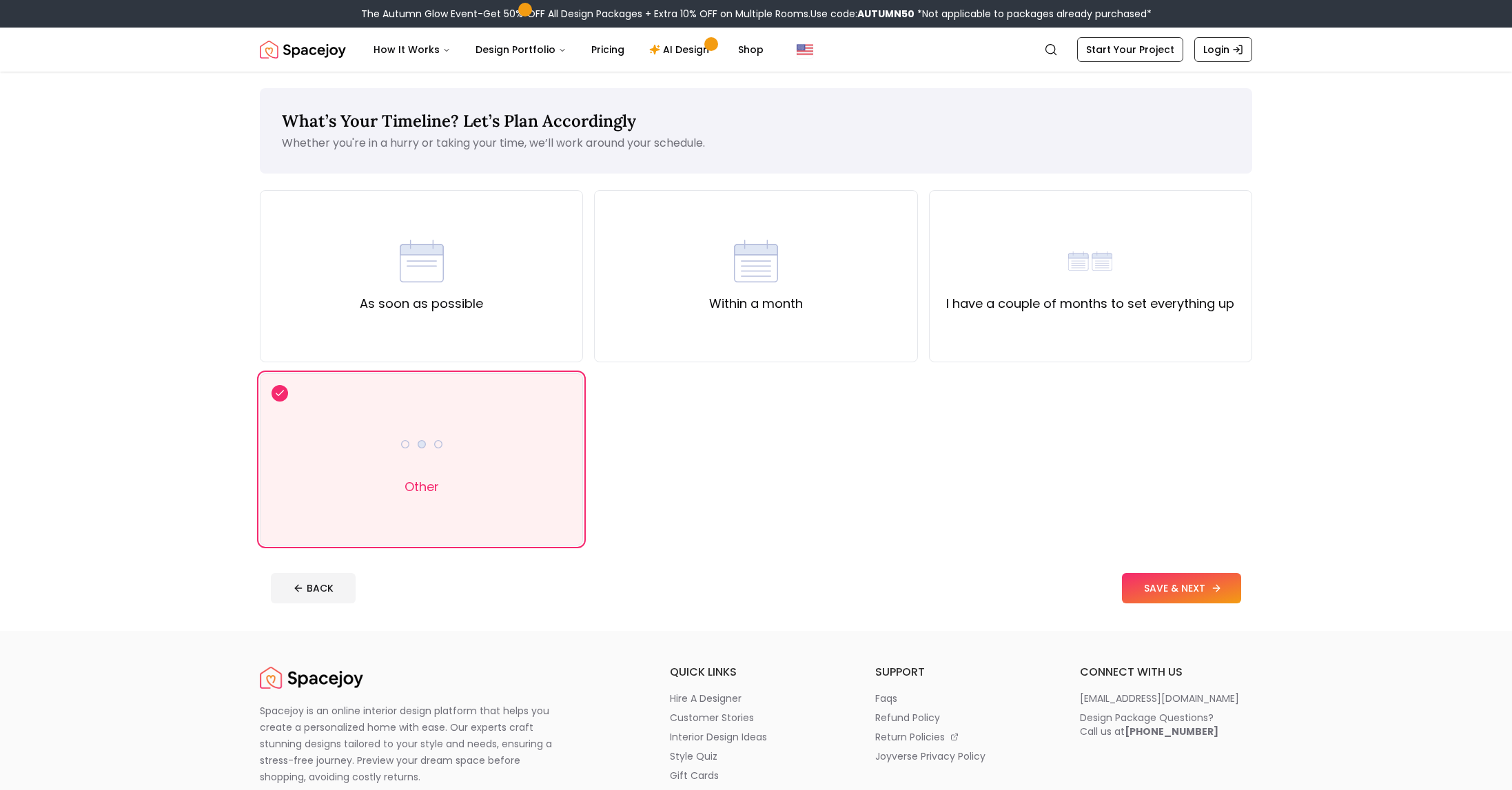
click at [1162, 581] on button "SAVE & NEXT" at bounding box center [1181, 588] width 120 height 30
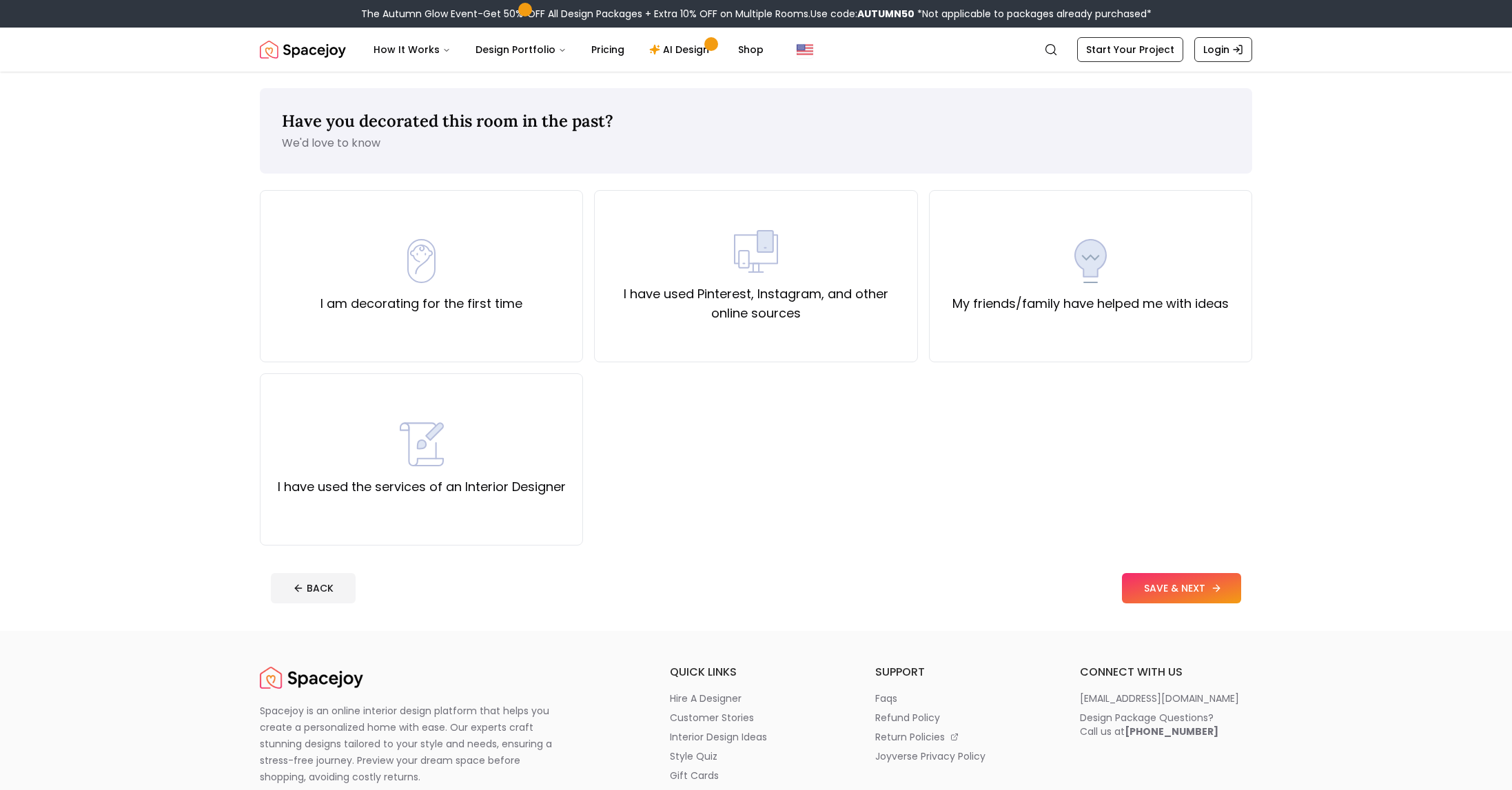
click at [1162, 581] on button "SAVE & NEXT" at bounding box center [1181, 588] width 120 height 30
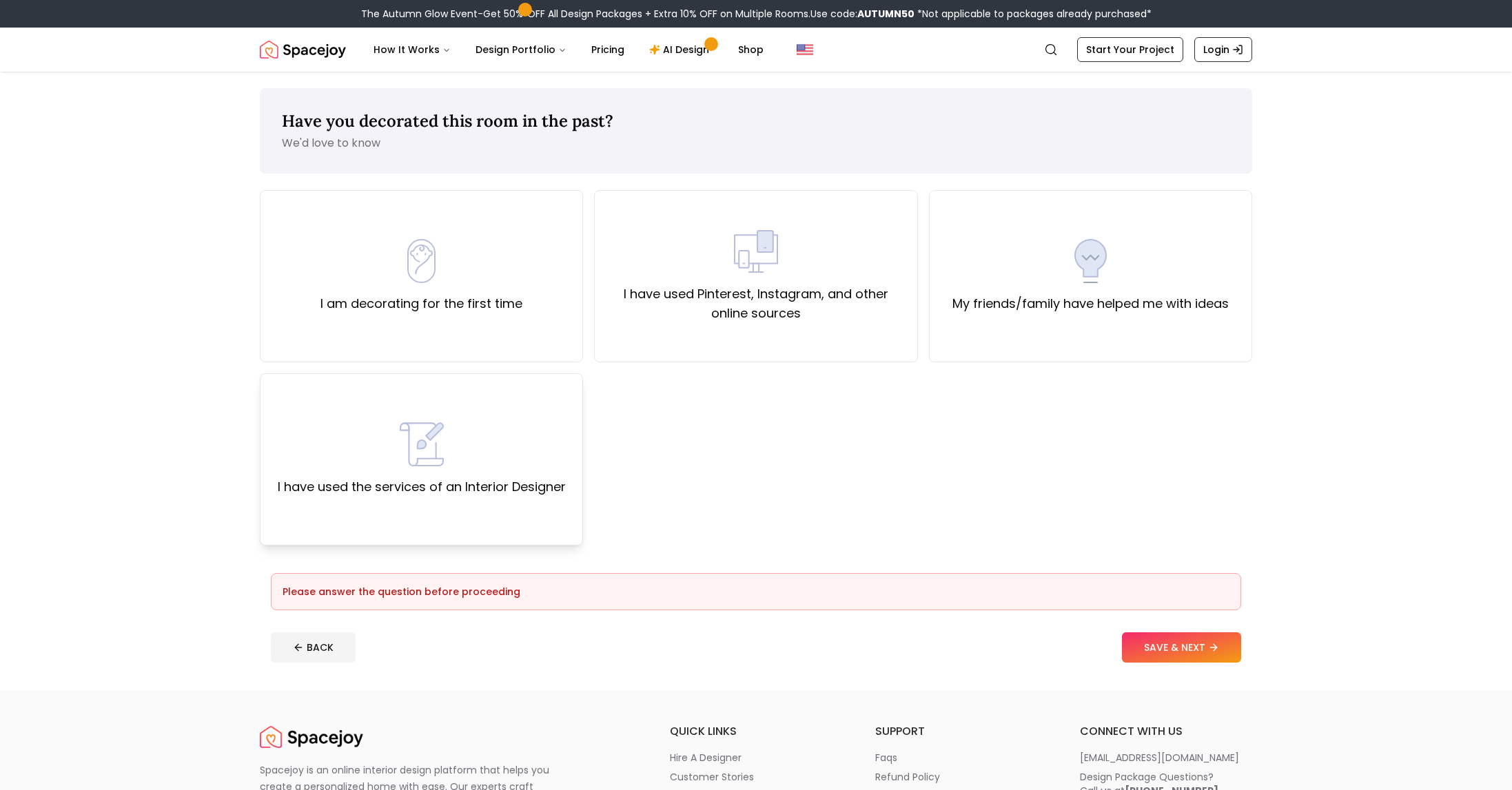
click at [447, 511] on div "I have used the services of an Interior Designer" at bounding box center [421, 459] width 323 height 172
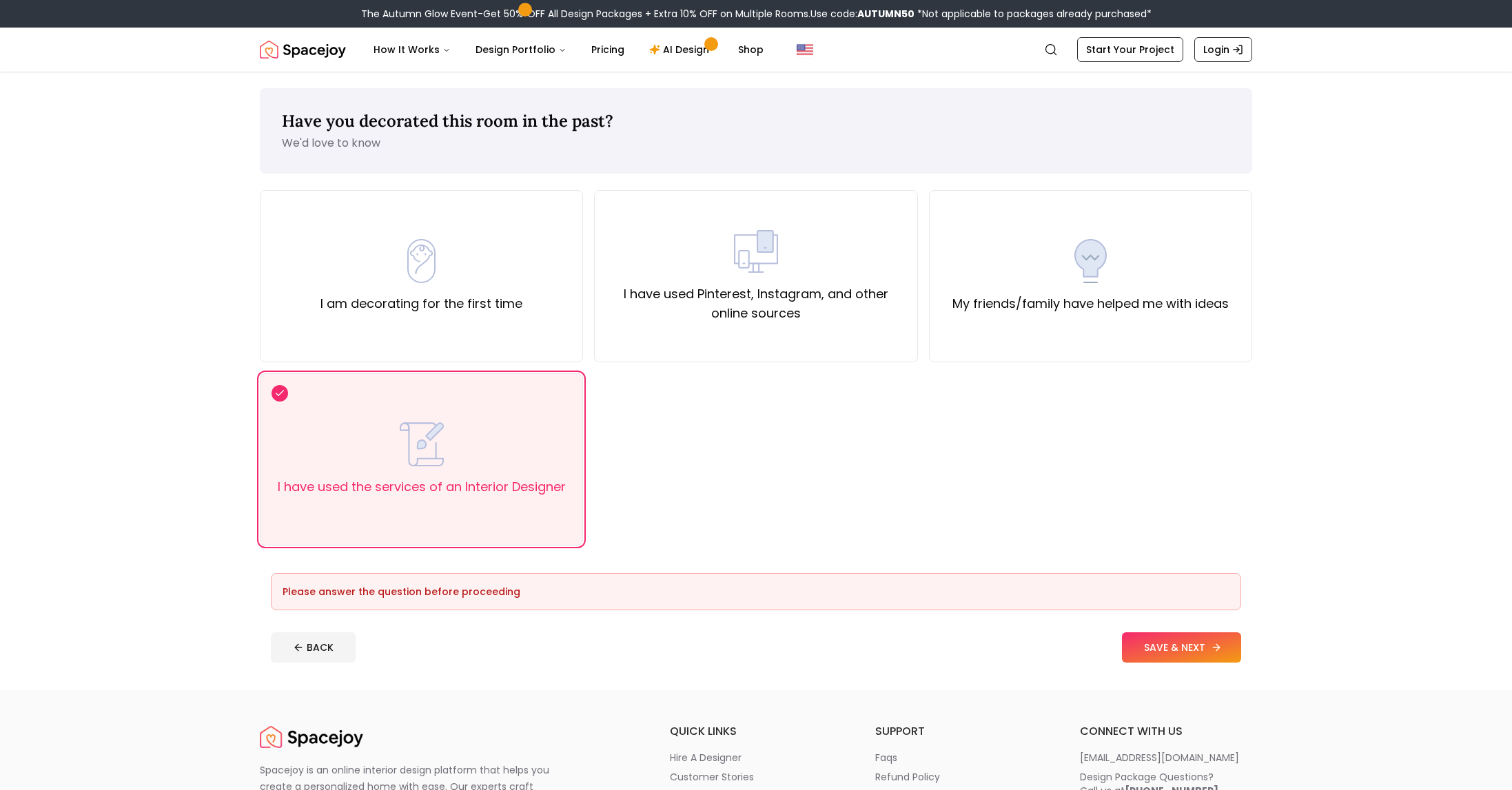
click at [1187, 645] on button "SAVE & NEXT" at bounding box center [1181, 648] width 120 height 30
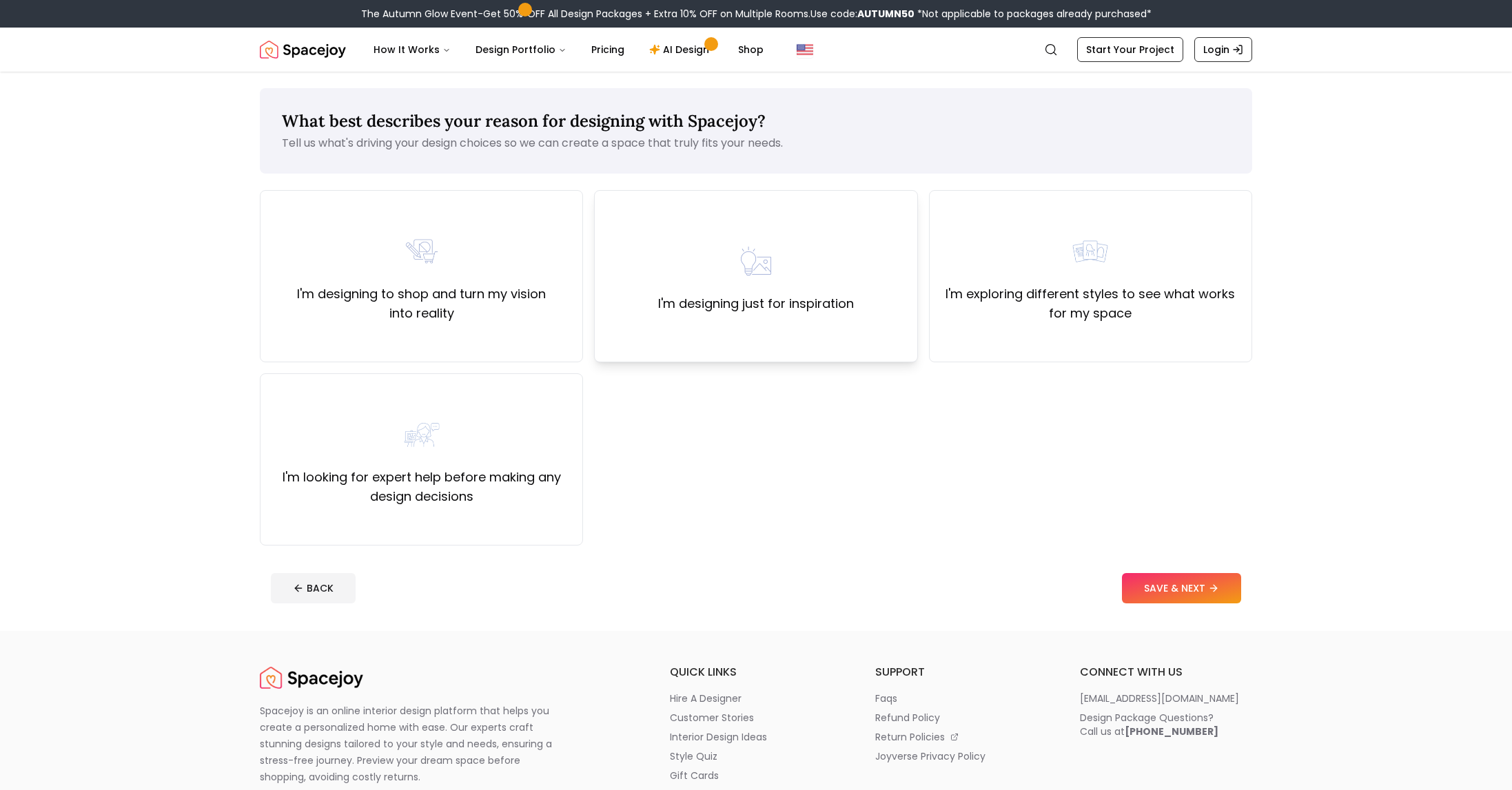
click at [756, 296] on label "I'm designing just for inspiration" at bounding box center [756, 304] width 195 height 20
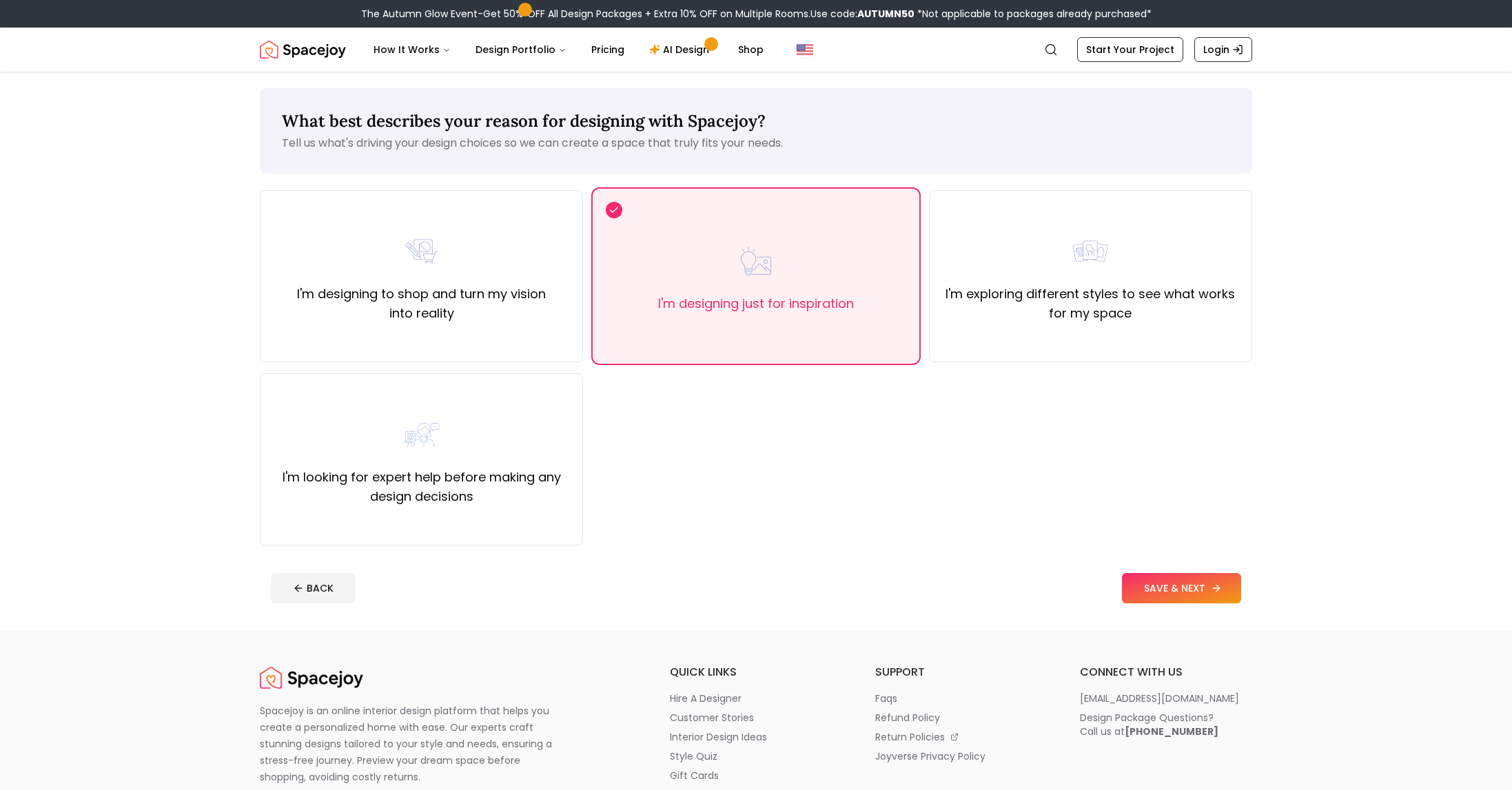
click at [1164, 585] on button "SAVE & NEXT" at bounding box center [1181, 588] width 120 height 30
